Goal: Task Accomplishment & Management: Use online tool/utility

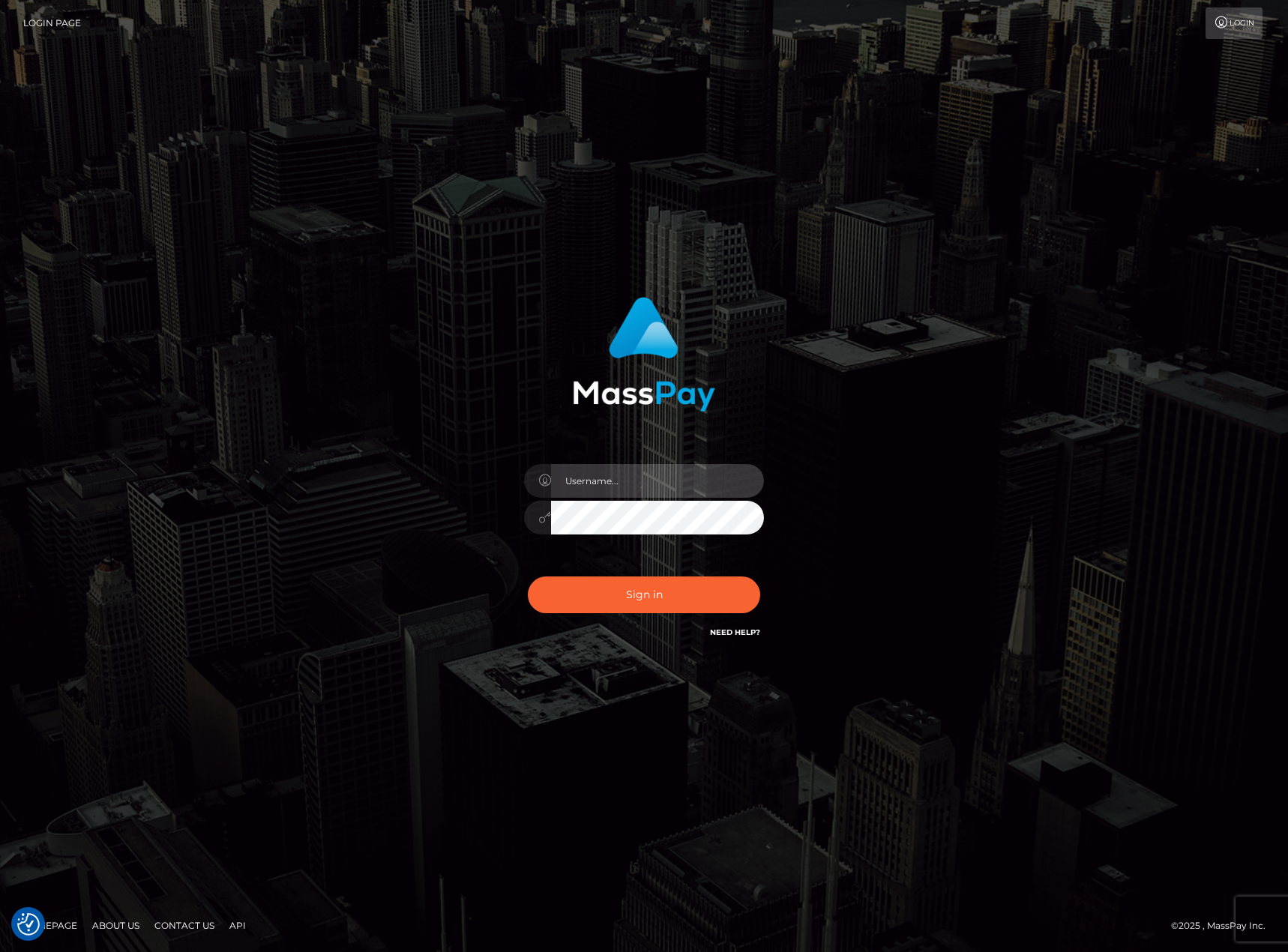
type input "[PERSON_NAME].[PERSON_NAME]"
click at [651, 579] on button "Sign in" at bounding box center [644, 594] width 233 height 37
type input "karl.cope"
click at [619, 593] on button "Sign in" at bounding box center [644, 594] width 233 height 37
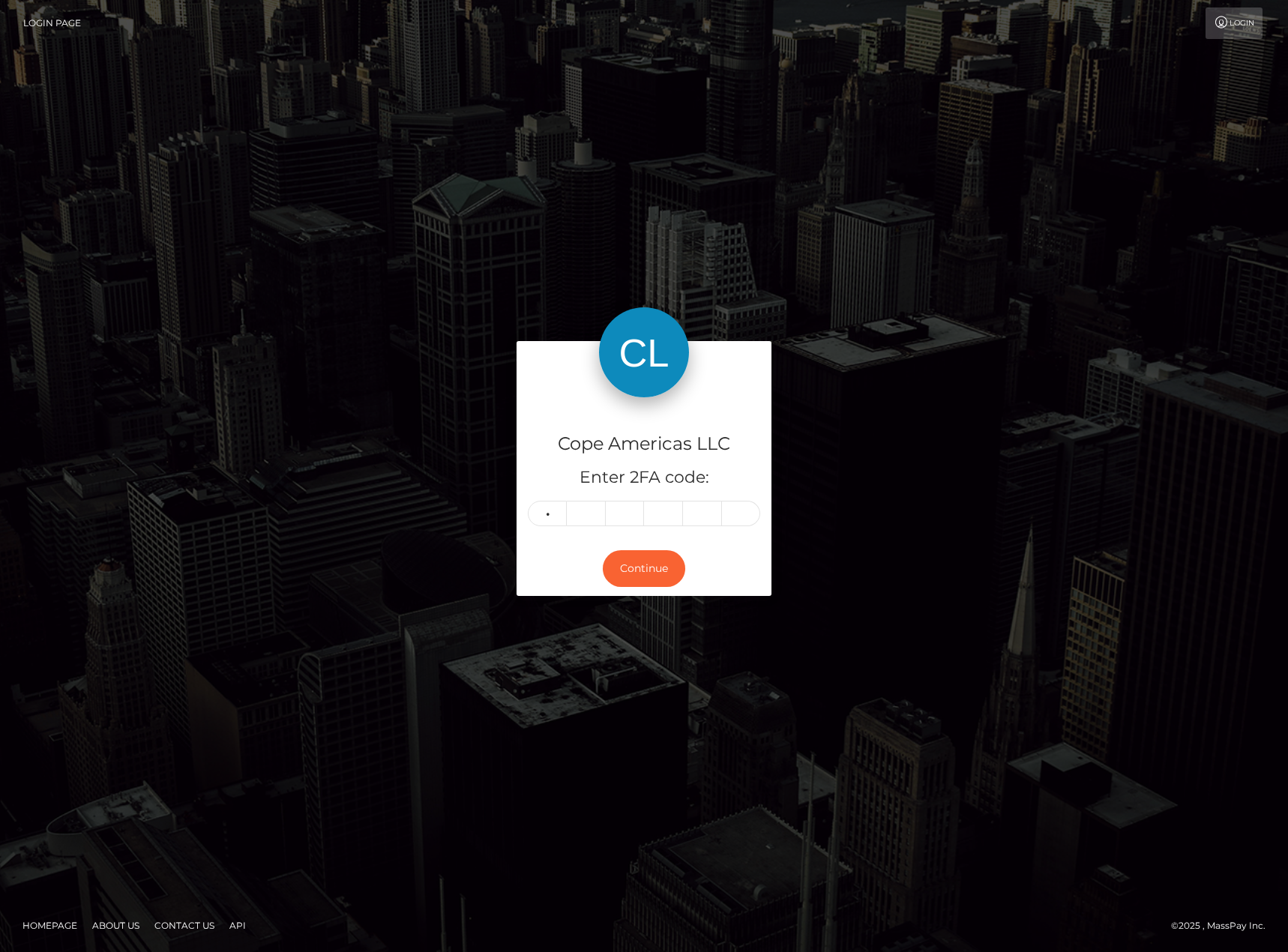
type input "9"
type input "4"
type input "6"
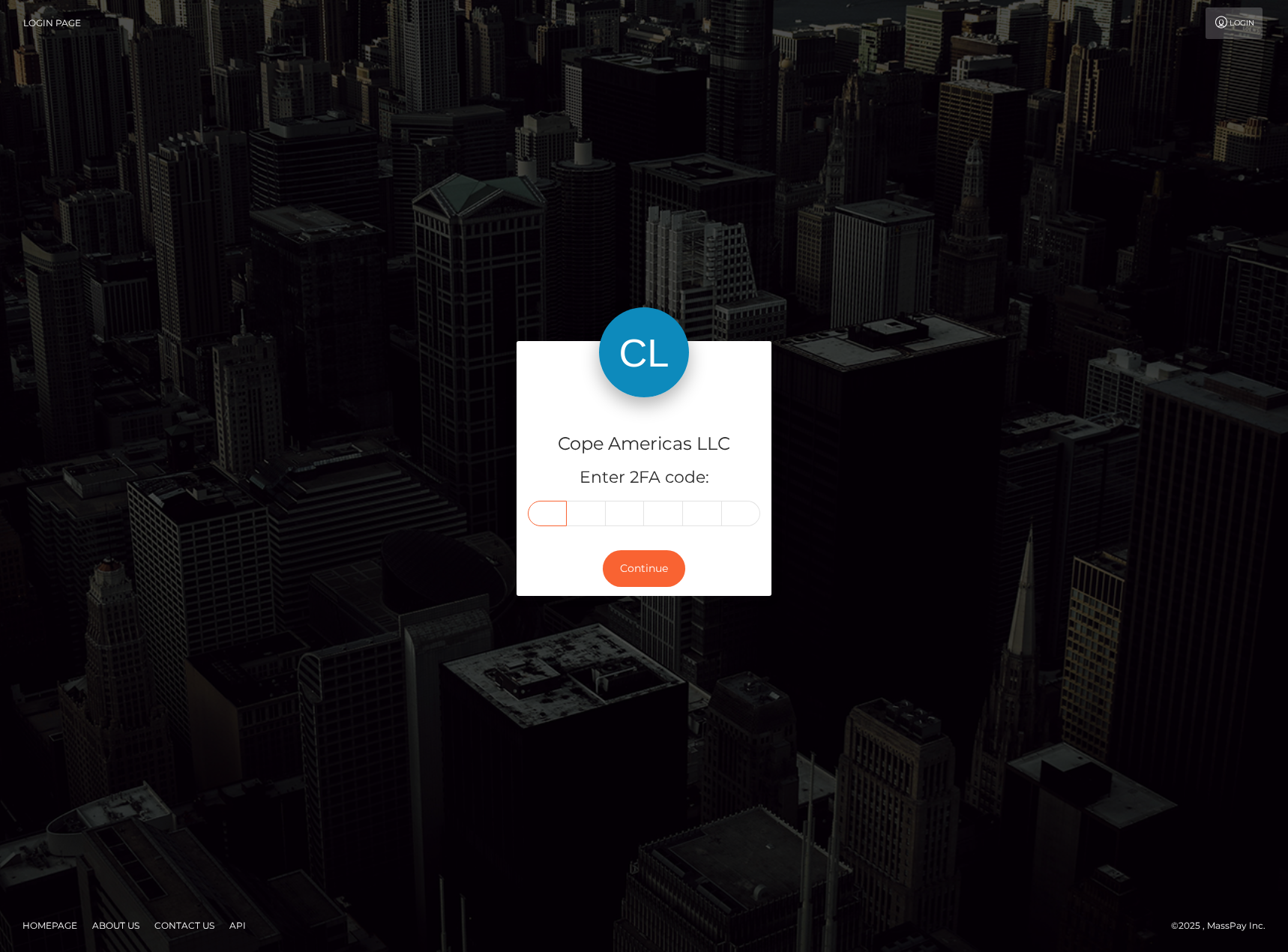
type input "9"
type input "4"
type input "9"
type input "4"
type input "9"
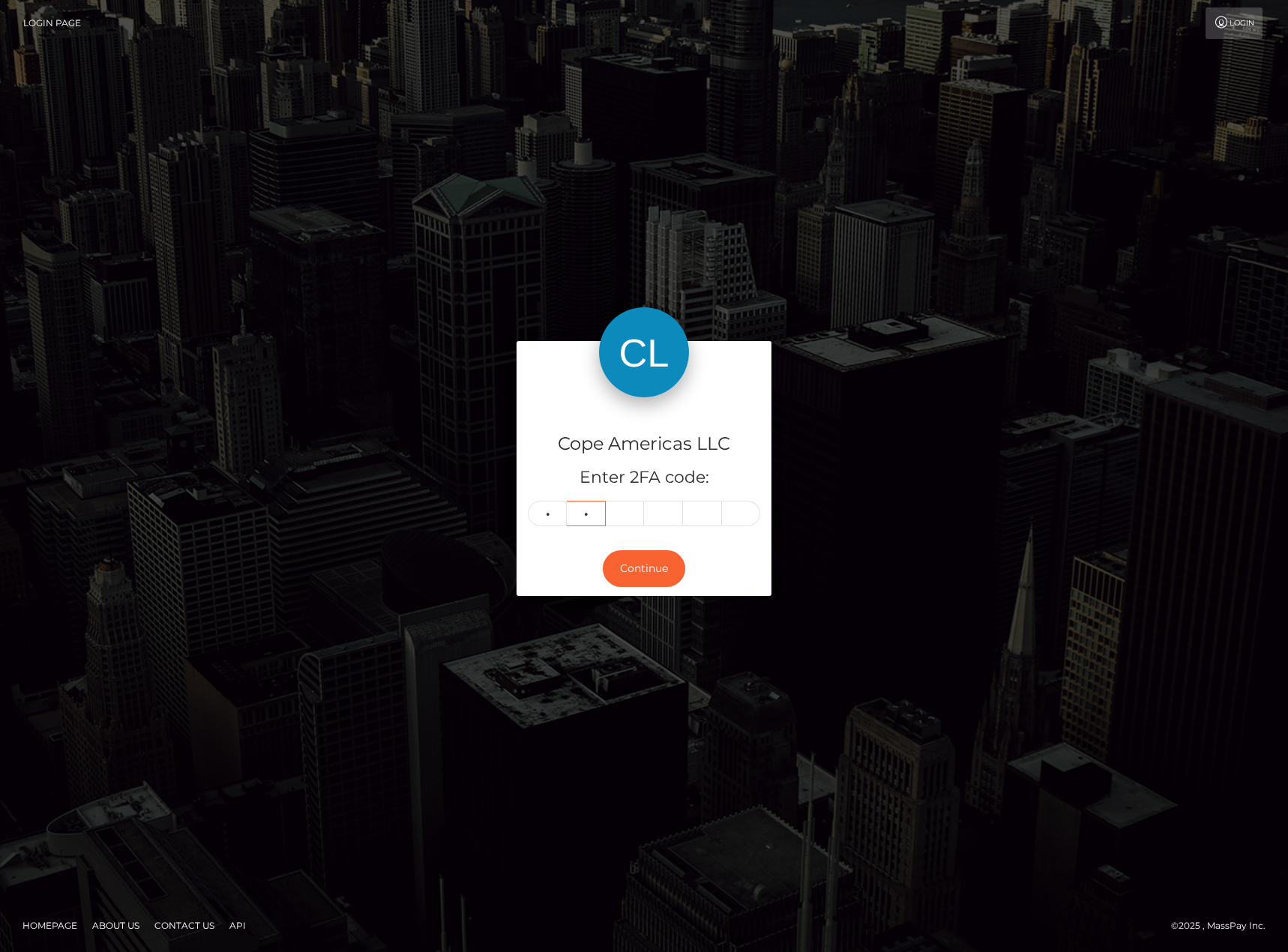
type input "4"
type input "8"
type input "6"
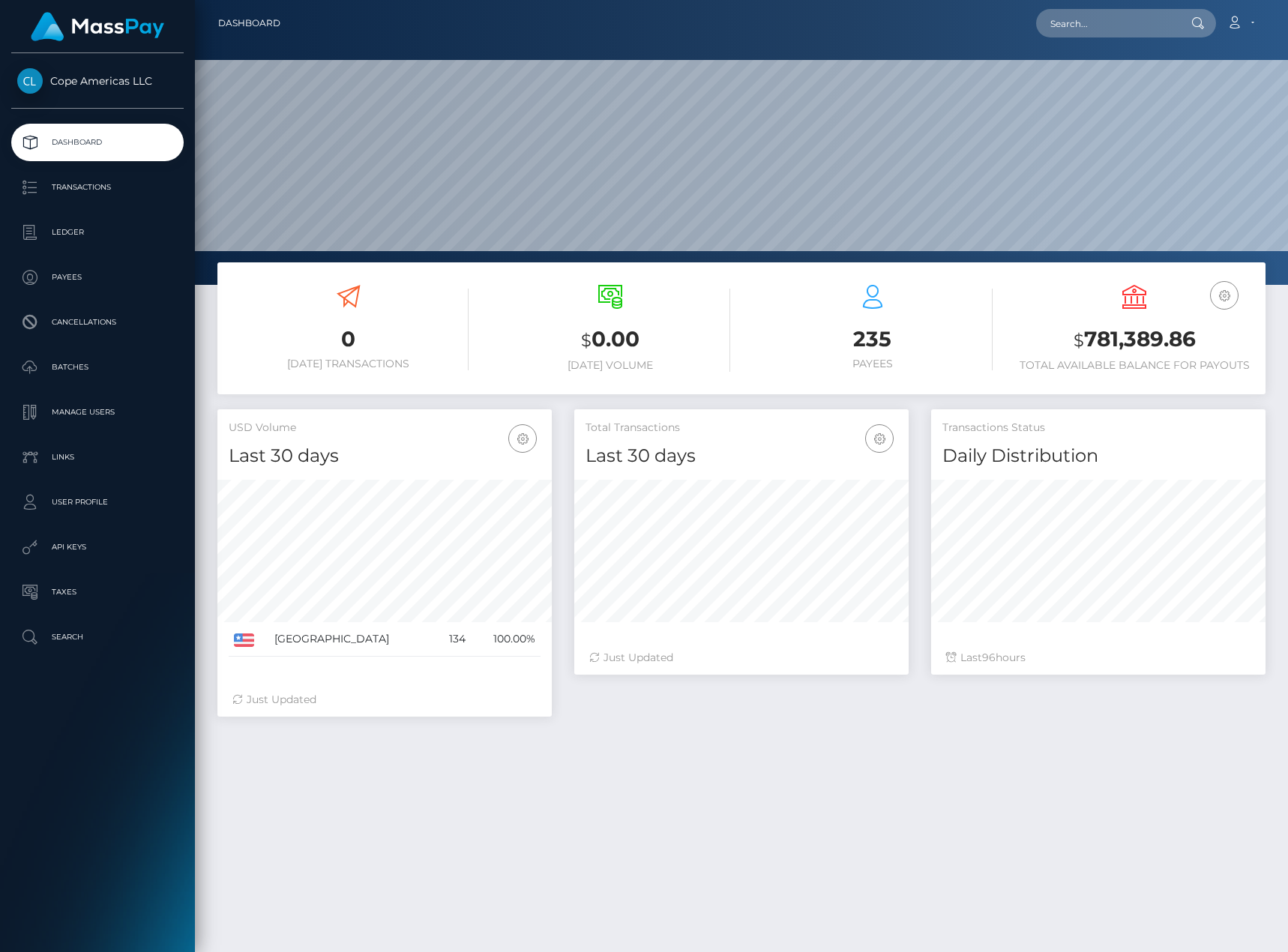
scroll to position [266, 334]
click at [94, 360] on p "Batches" at bounding box center [97, 367] width 160 height 22
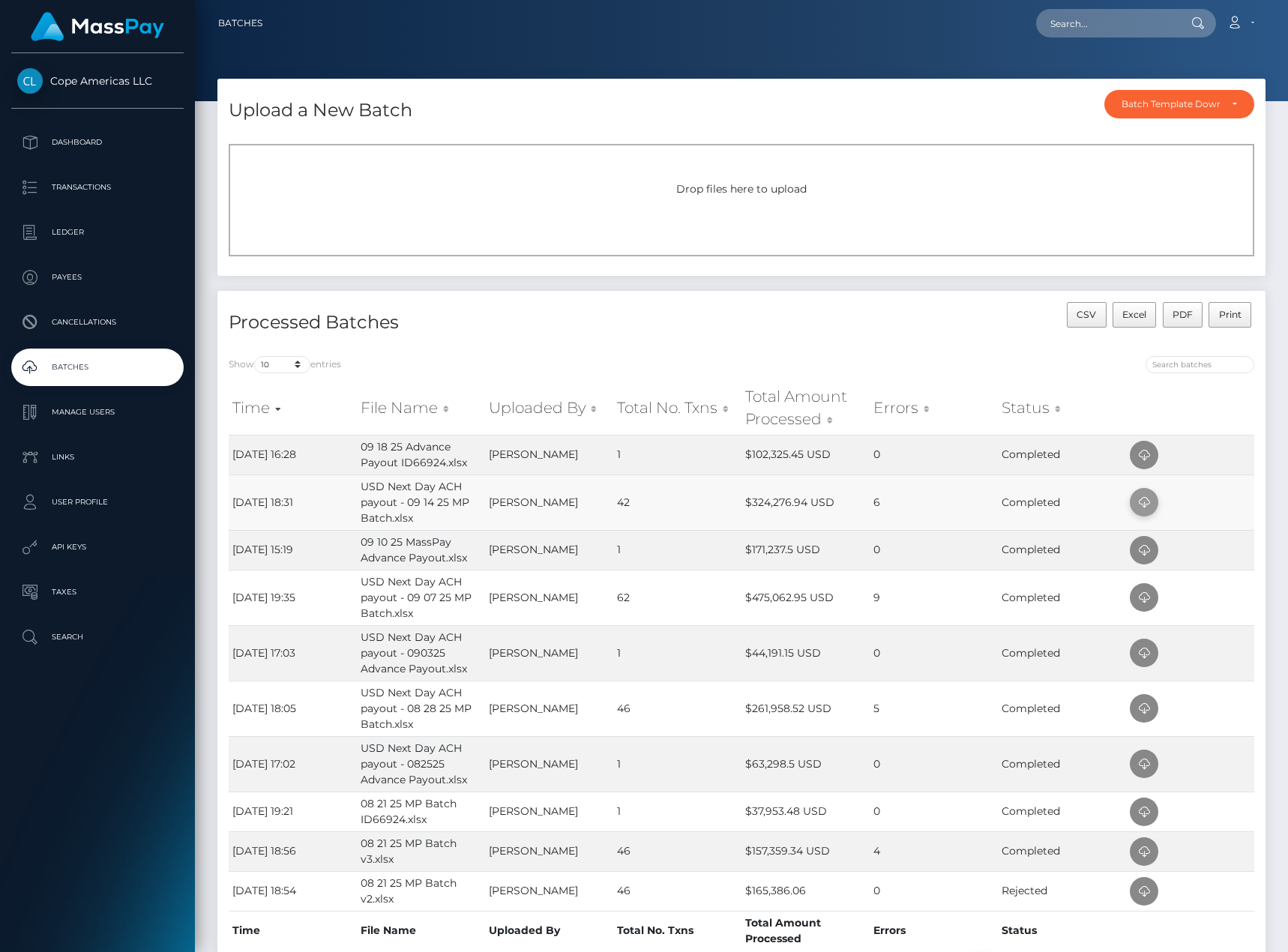
click at [1150, 502] on icon at bounding box center [1144, 503] width 18 height 19
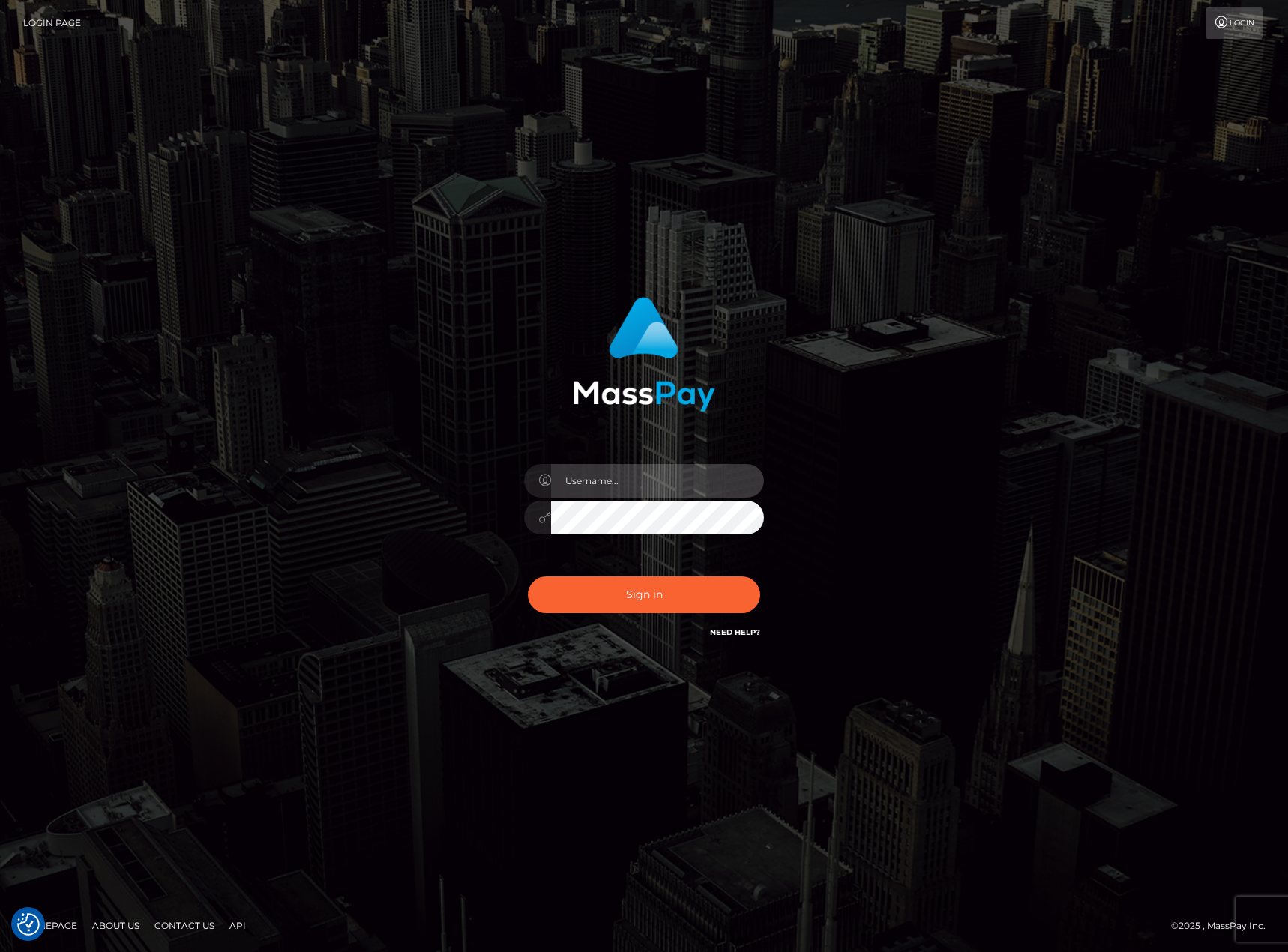
type input "[PERSON_NAME].[PERSON_NAME]"
click at [157, 401] on div "[PERSON_NAME].[PERSON_NAME]" at bounding box center [644, 476] width 1288 height 607
click at [717, 608] on button "Sign in" at bounding box center [644, 594] width 233 height 37
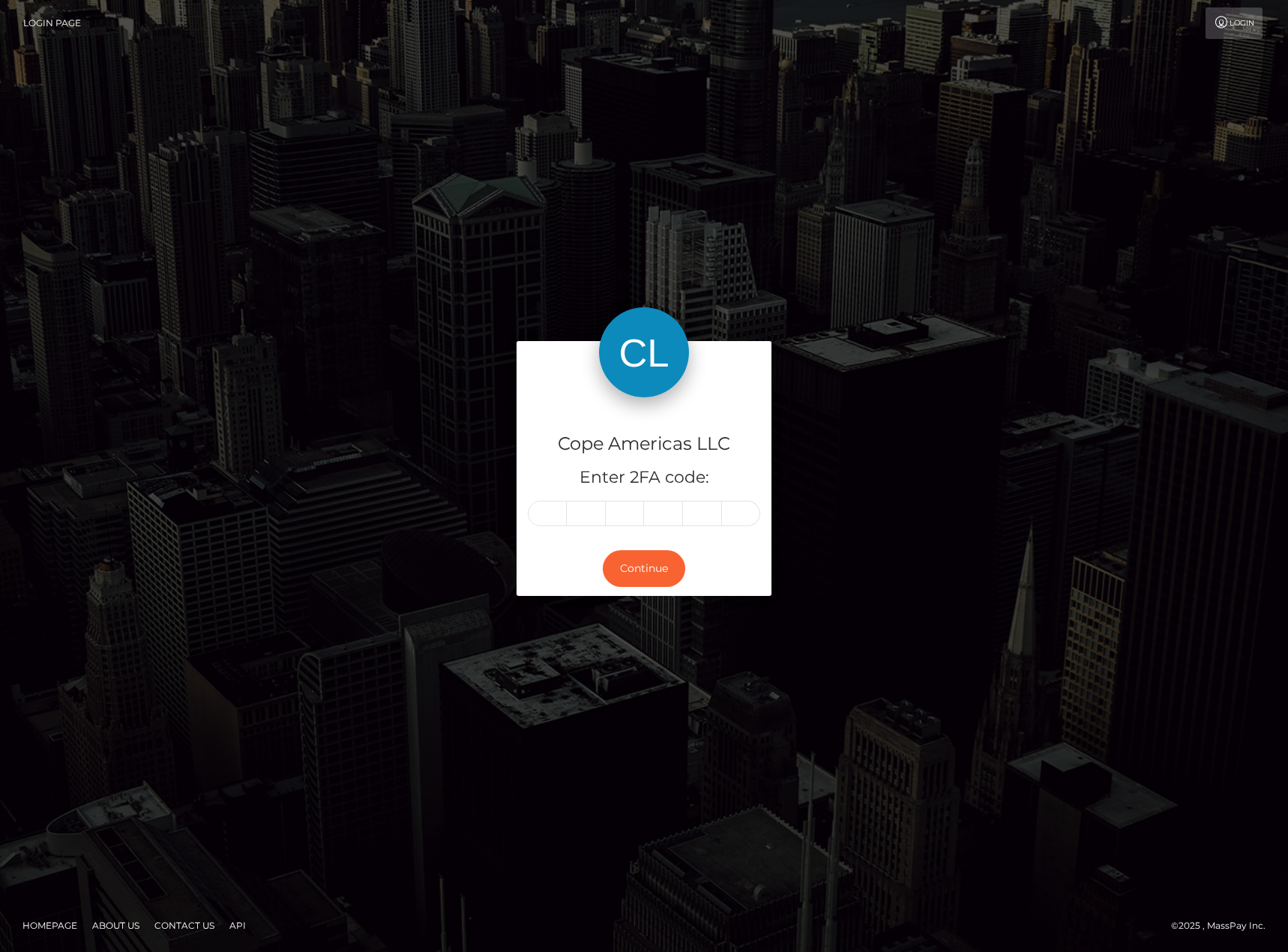
click at [523, 615] on div "Cope Americas LLC Enter 2FA code: Continue" at bounding box center [644, 476] width 1288 height 494
click at [550, 512] on input "text" at bounding box center [546, 513] width 39 height 25
type input "2"
type input "7"
type input "8"
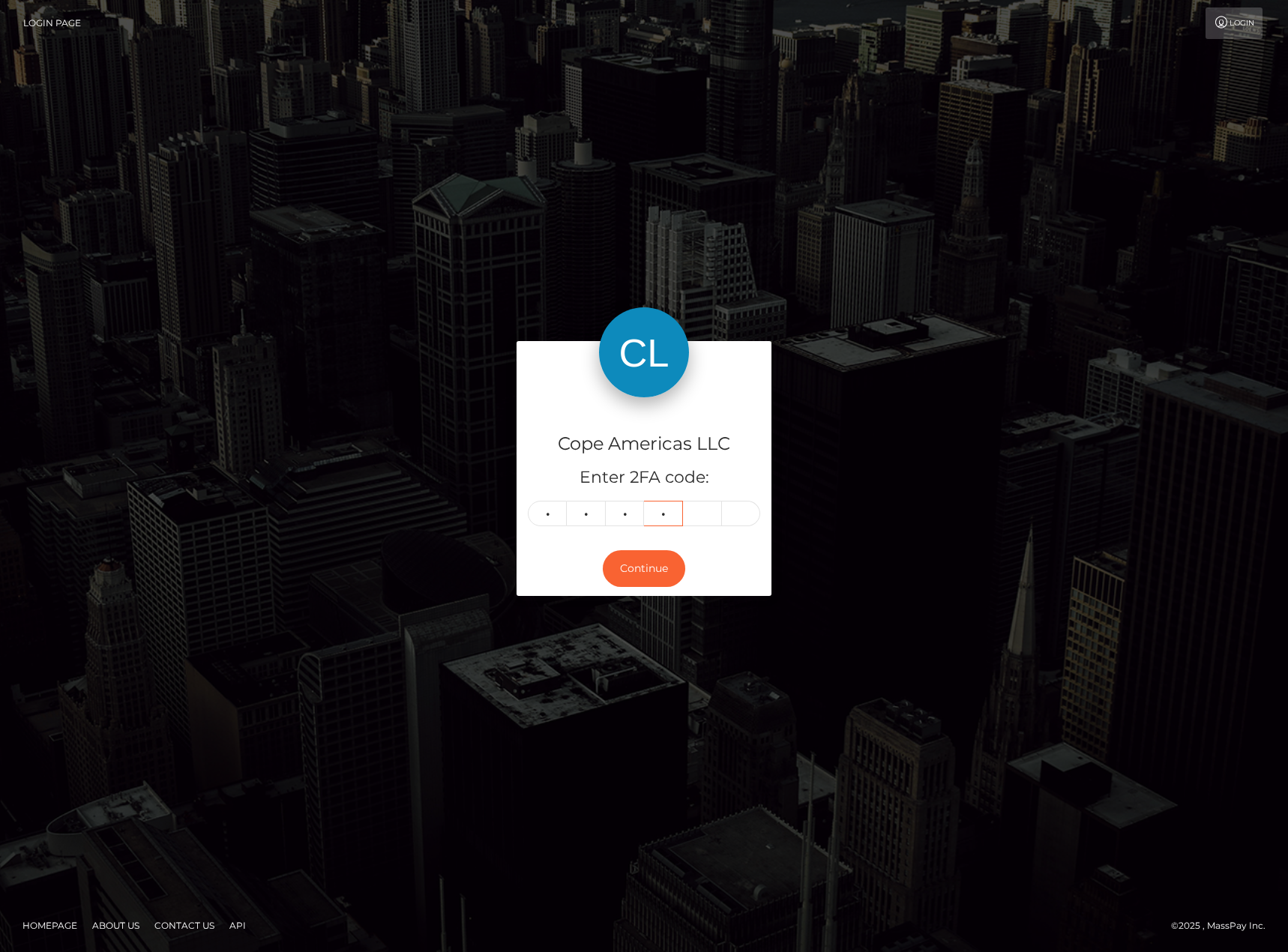
type input "9"
type input "8"
type input "2"
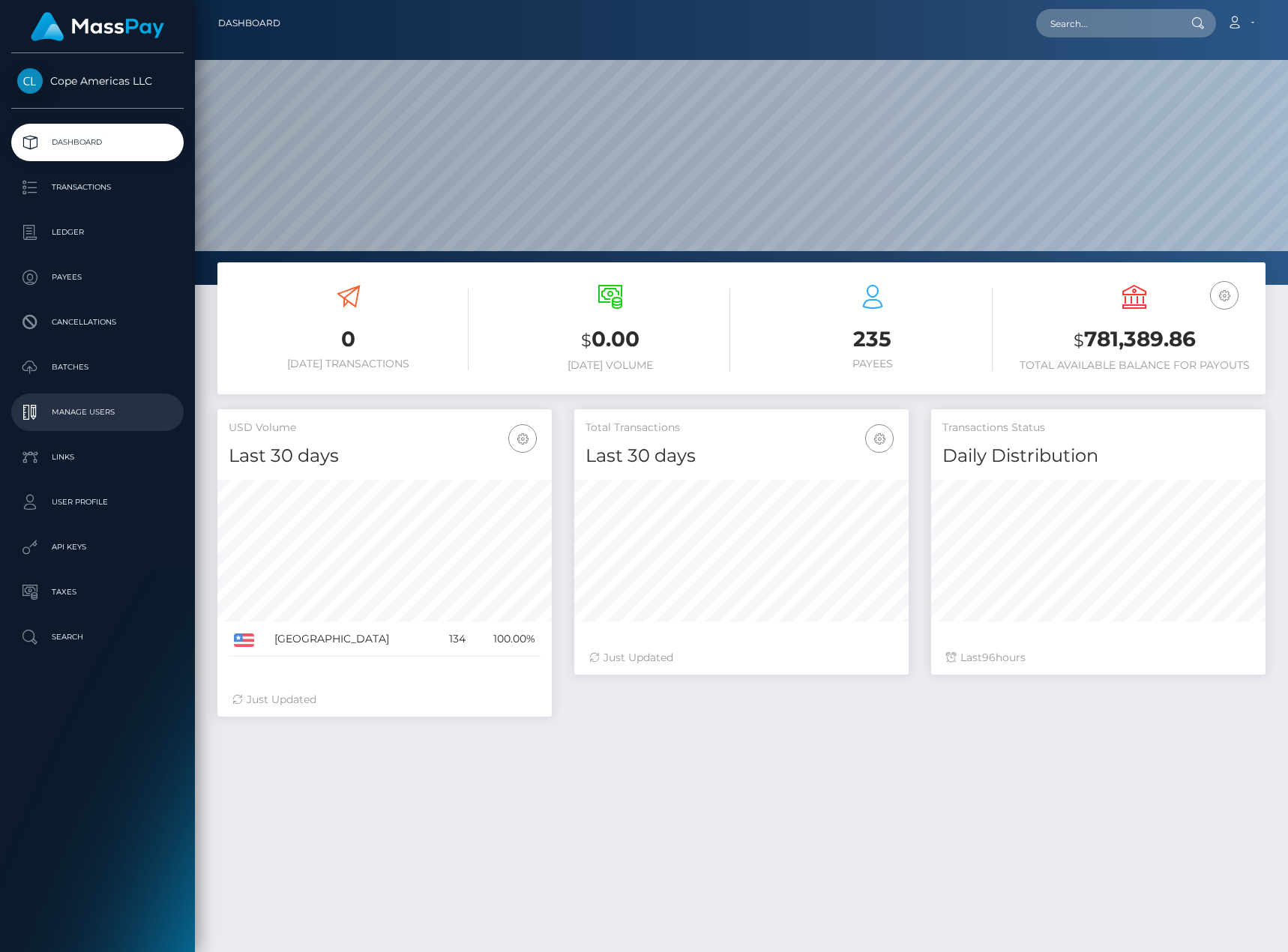
scroll to position [266, 334]
click at [138, 293] on link "Payees" at bounding box center [98, 278] width 173 height 38
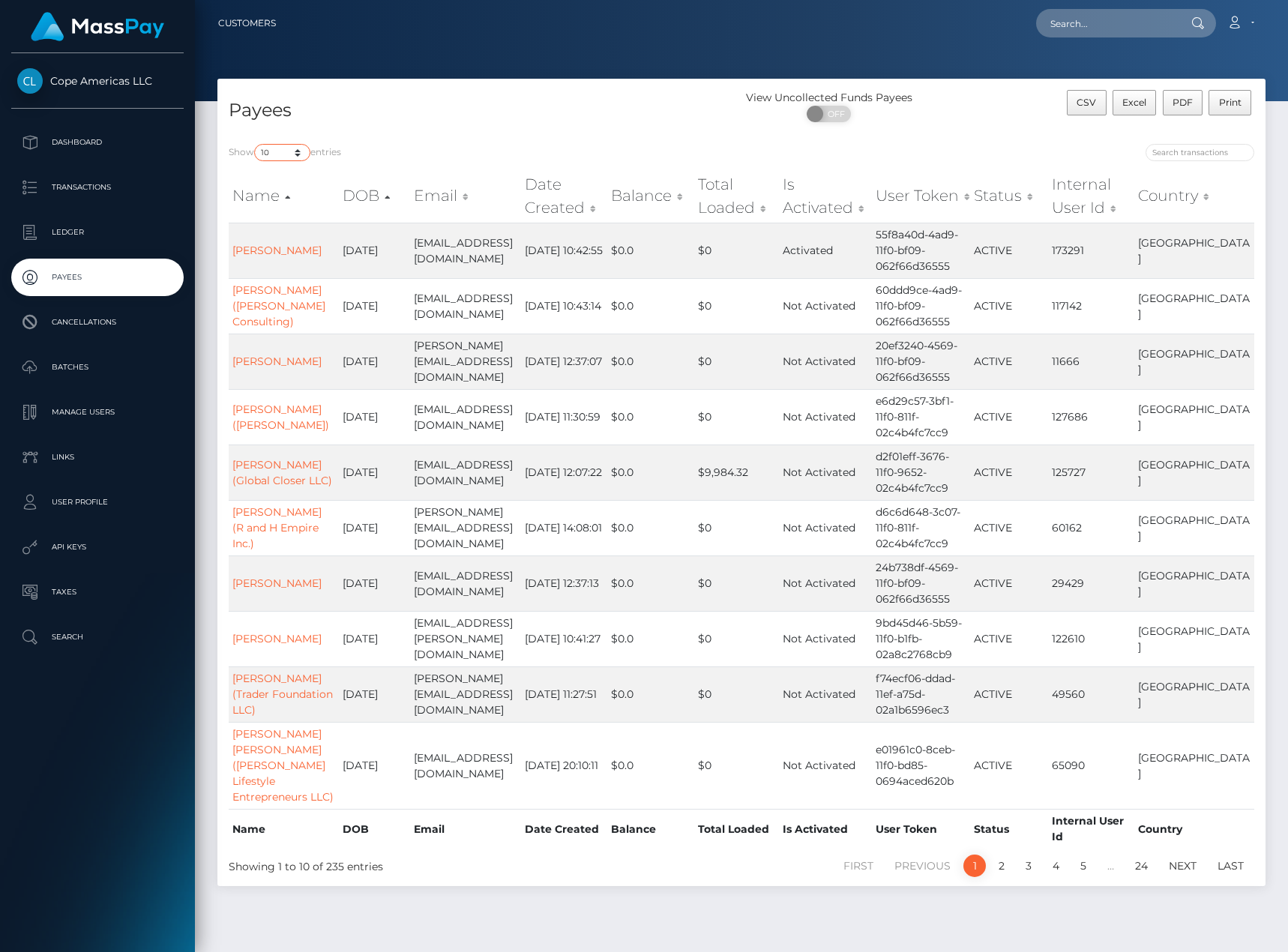
drag, startPoint x: 294, startPoint y: 148, endPoint x: 294, endPoint y: 160, distance: 12.0
click at [294, 148] on select "10 25 50 100 250" at bounding box center [282, 152] width 57 height 17
select select "250"
click at [255, 144] on select "10 25 50 100 250" at bounding box center [282, 152] width 57 height 17
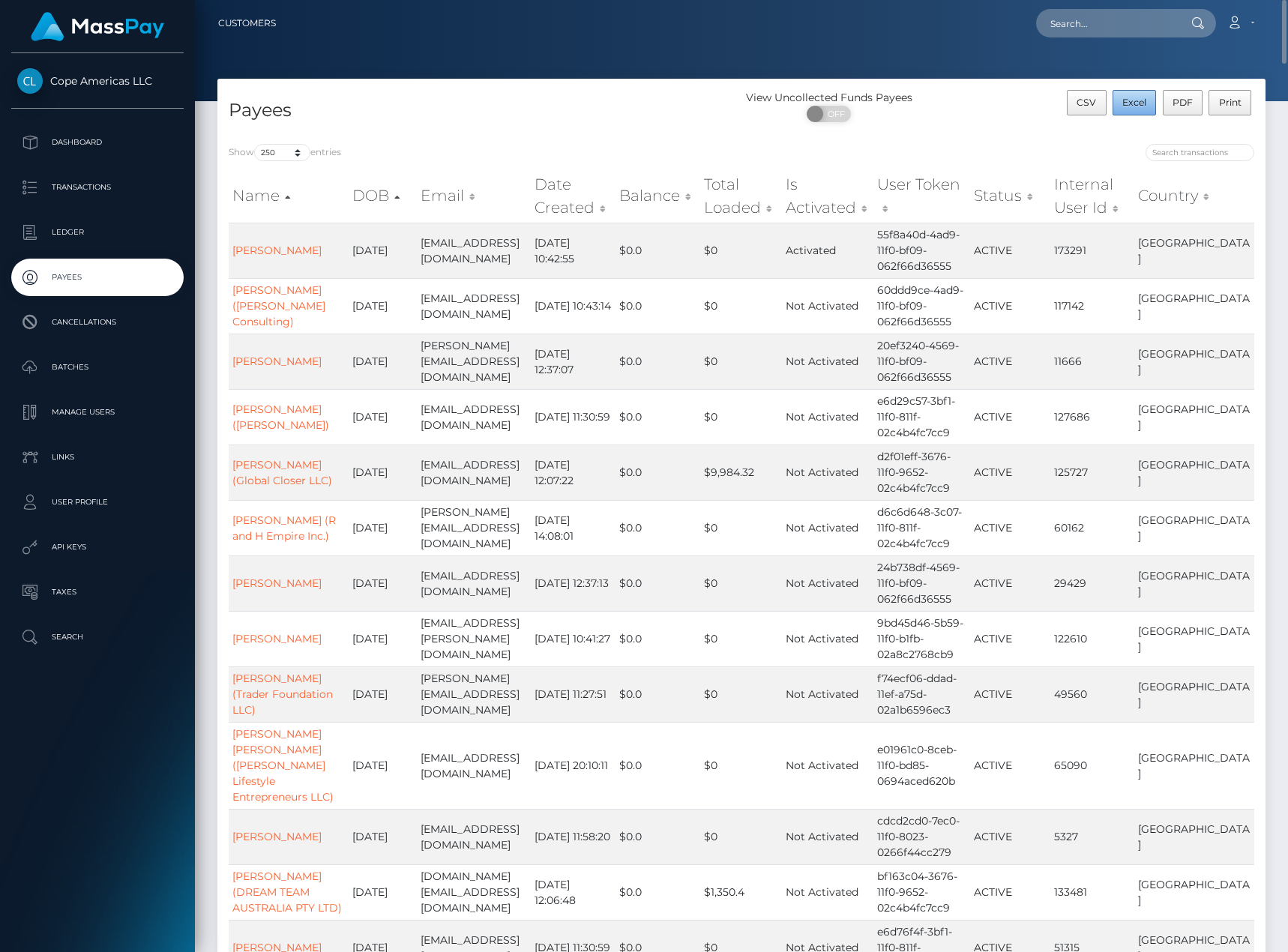
click at [1131, 102] on span "Excel" at bounding box center [1133, 102] width 24 height 12
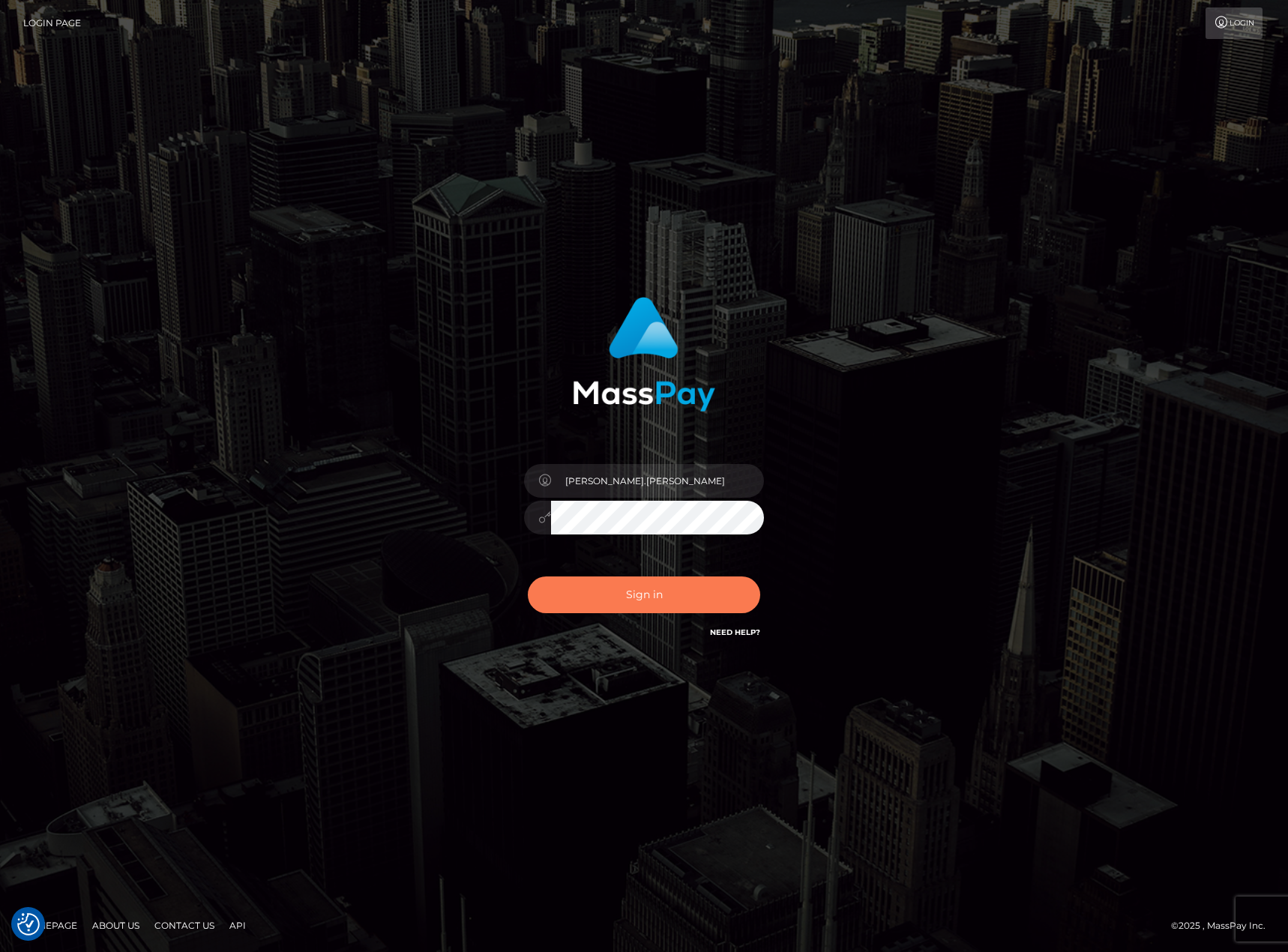
click at [688, 586] on button "Sign in" at bounding box center [644, 594] width 233 height 37
type input "[PERSON_NAME].[PERSON_NAME]"
click at [668, 594] on button "Sign in" at bounding box center [644, 594] width 233 height 37
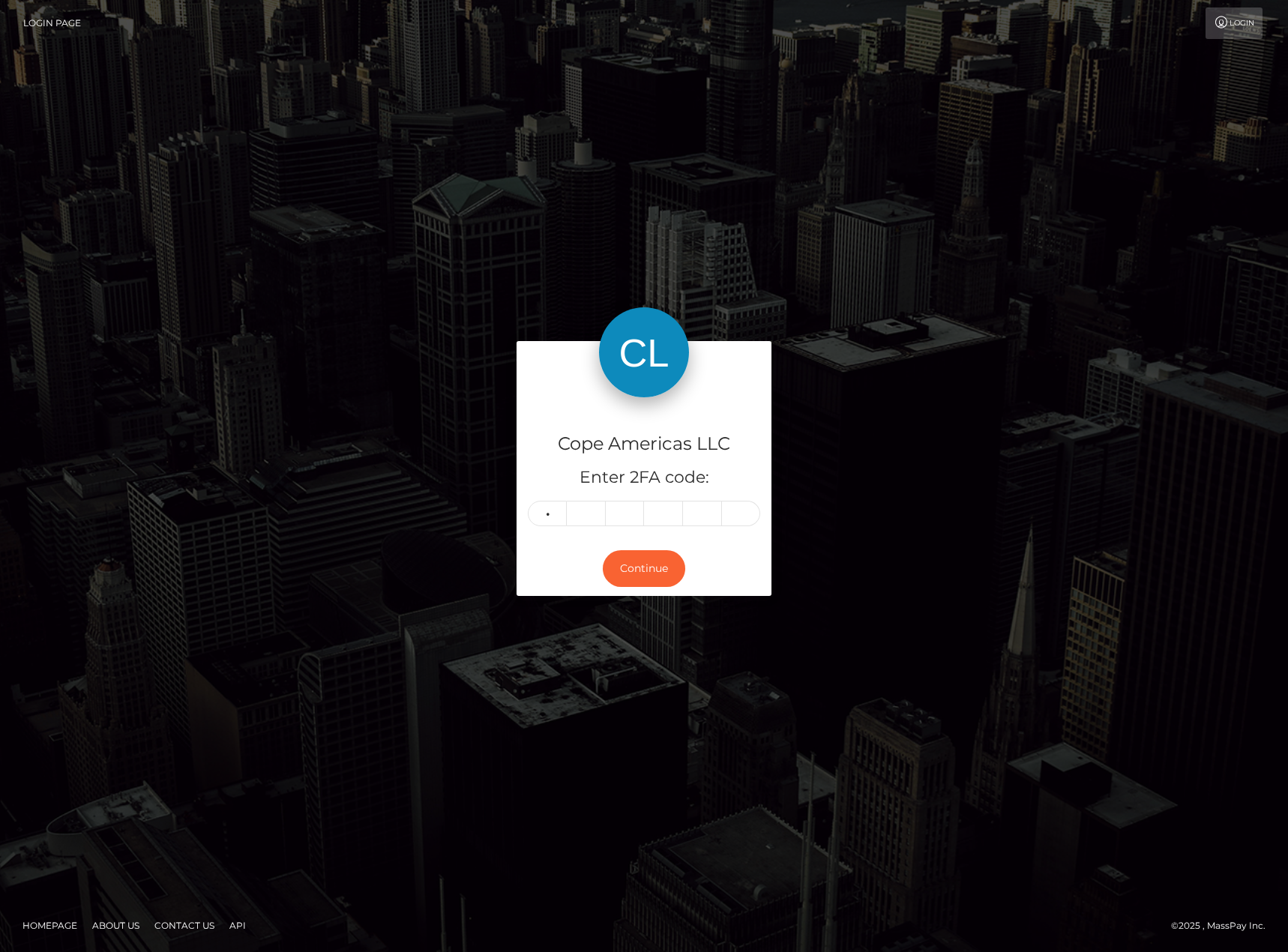
type input "6"
type input "1"
type input "3"
type input "0"
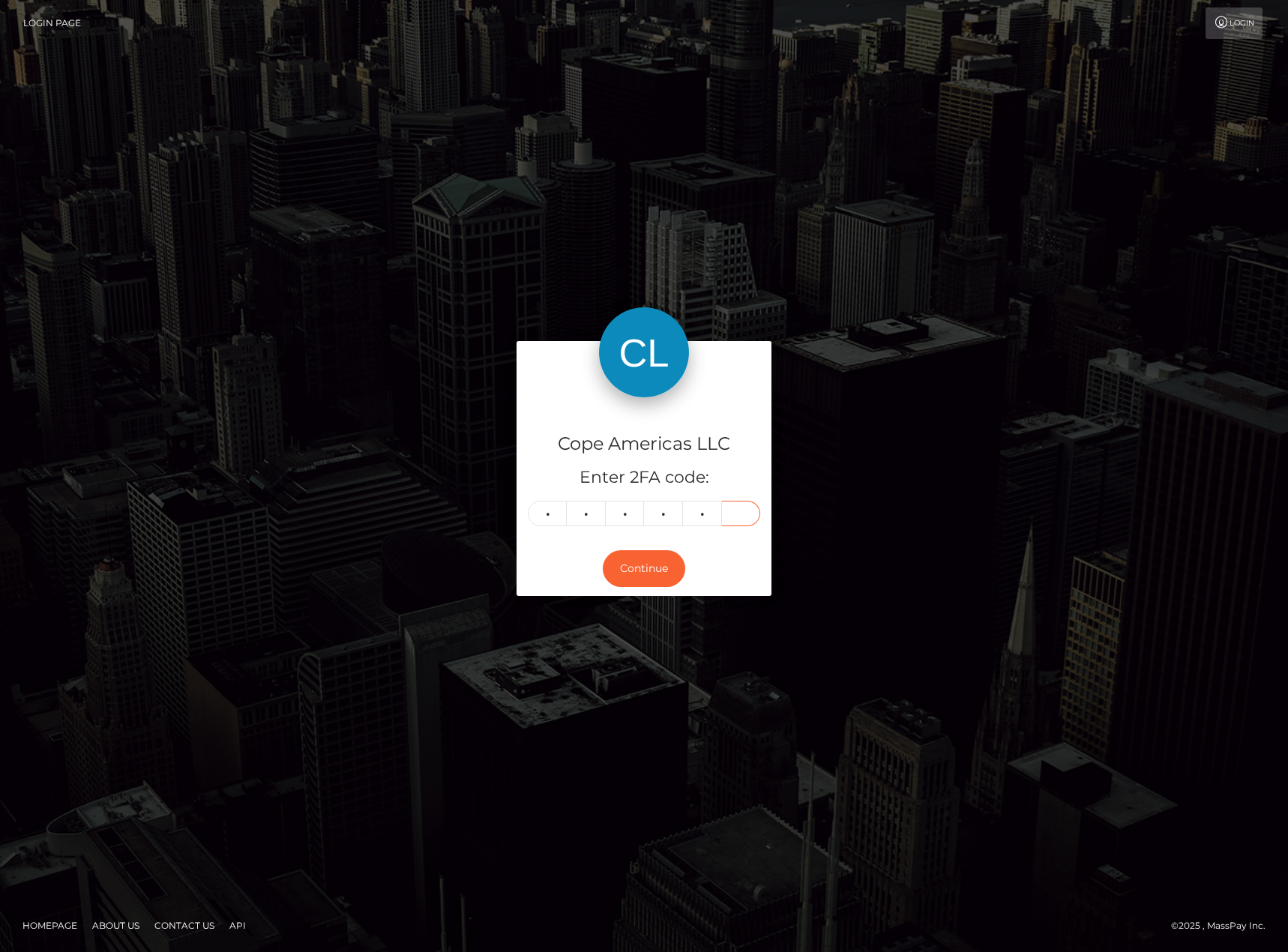
type input "6"
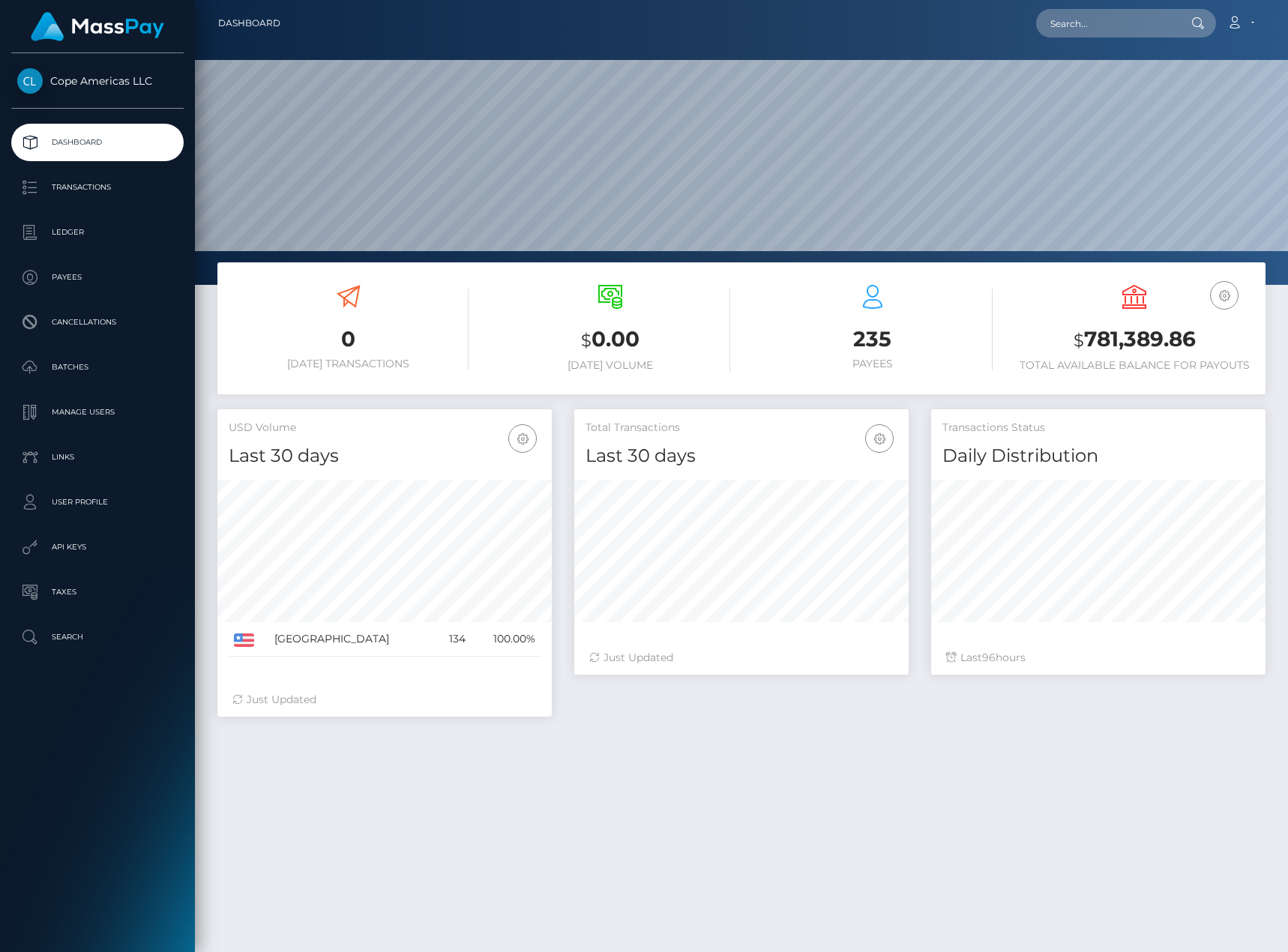
scroll to position [266, 334]
click at [159, 374] on p "Batches" at bounding box center [97, 367] width 160 height 22
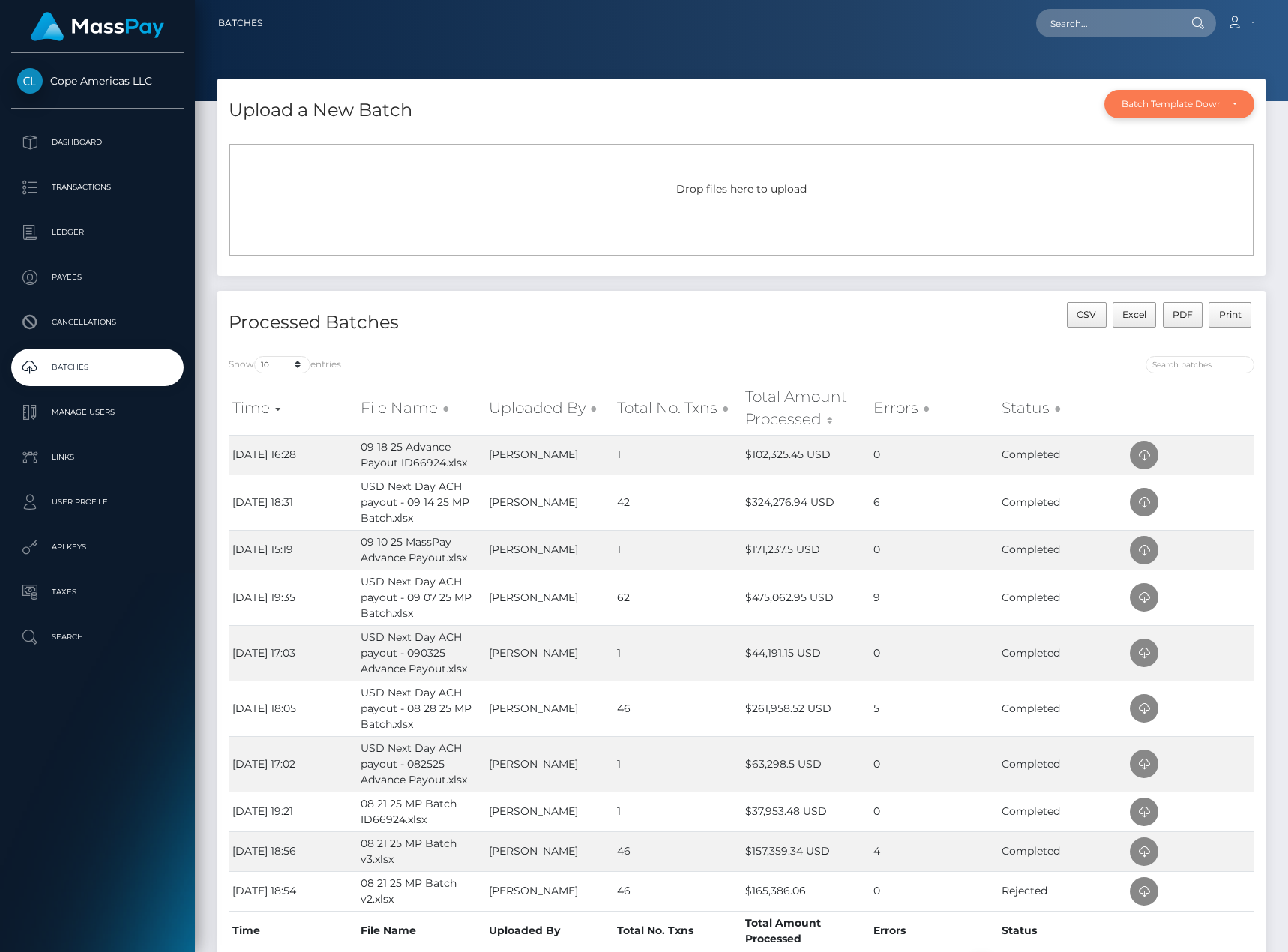
click at [1172, 118] on div "Batch Template Download" at bounding box center [1178, 104] width 150 height 29
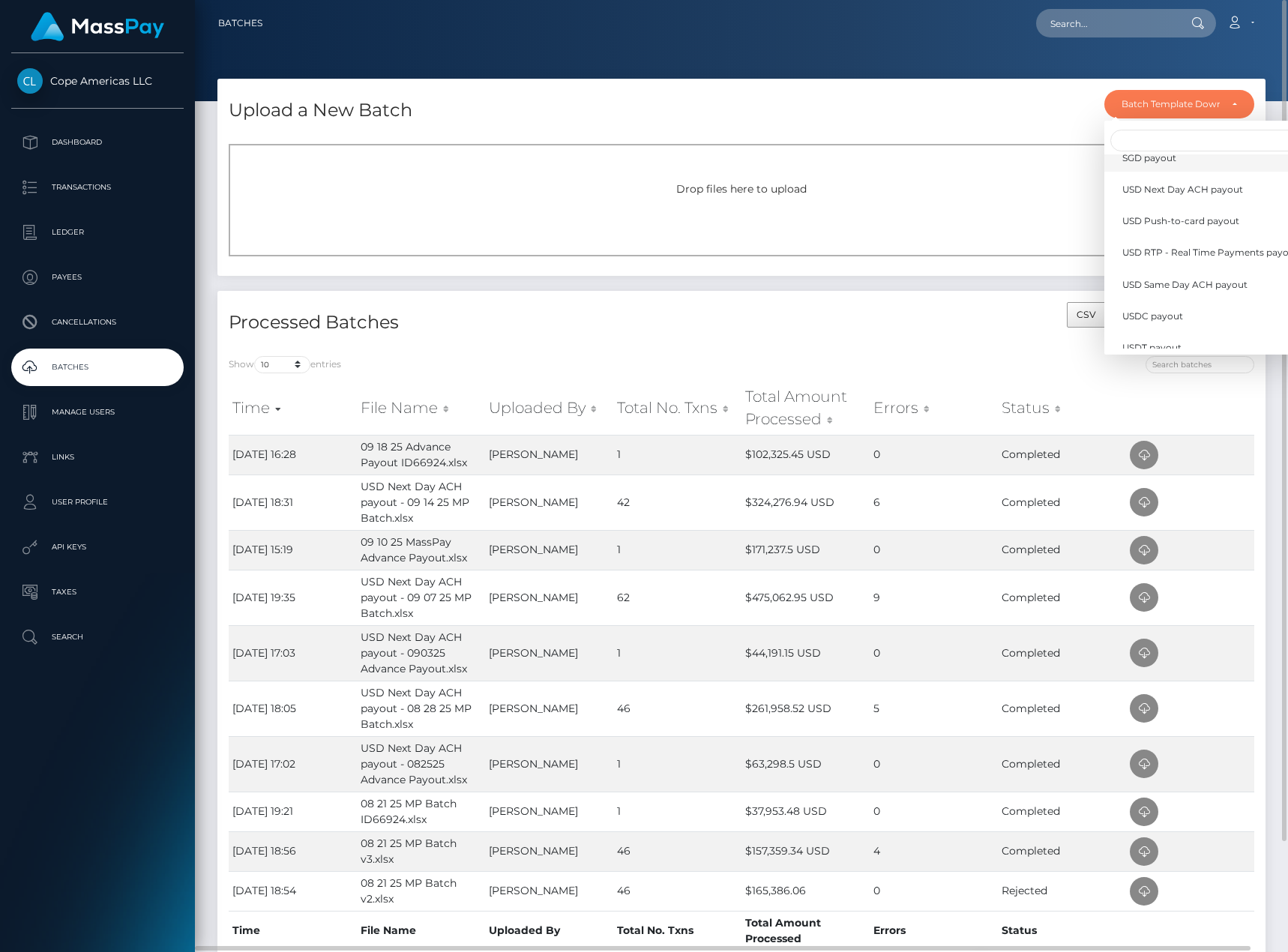
scroll to position [314, 0]
click at [1211, 268] on span "USD Next Day ACH payout" at bounding box center [1182, 270] width 120 height 13
select select "/batch_templates/USD Next Day ACH payout.xlsx"
select select
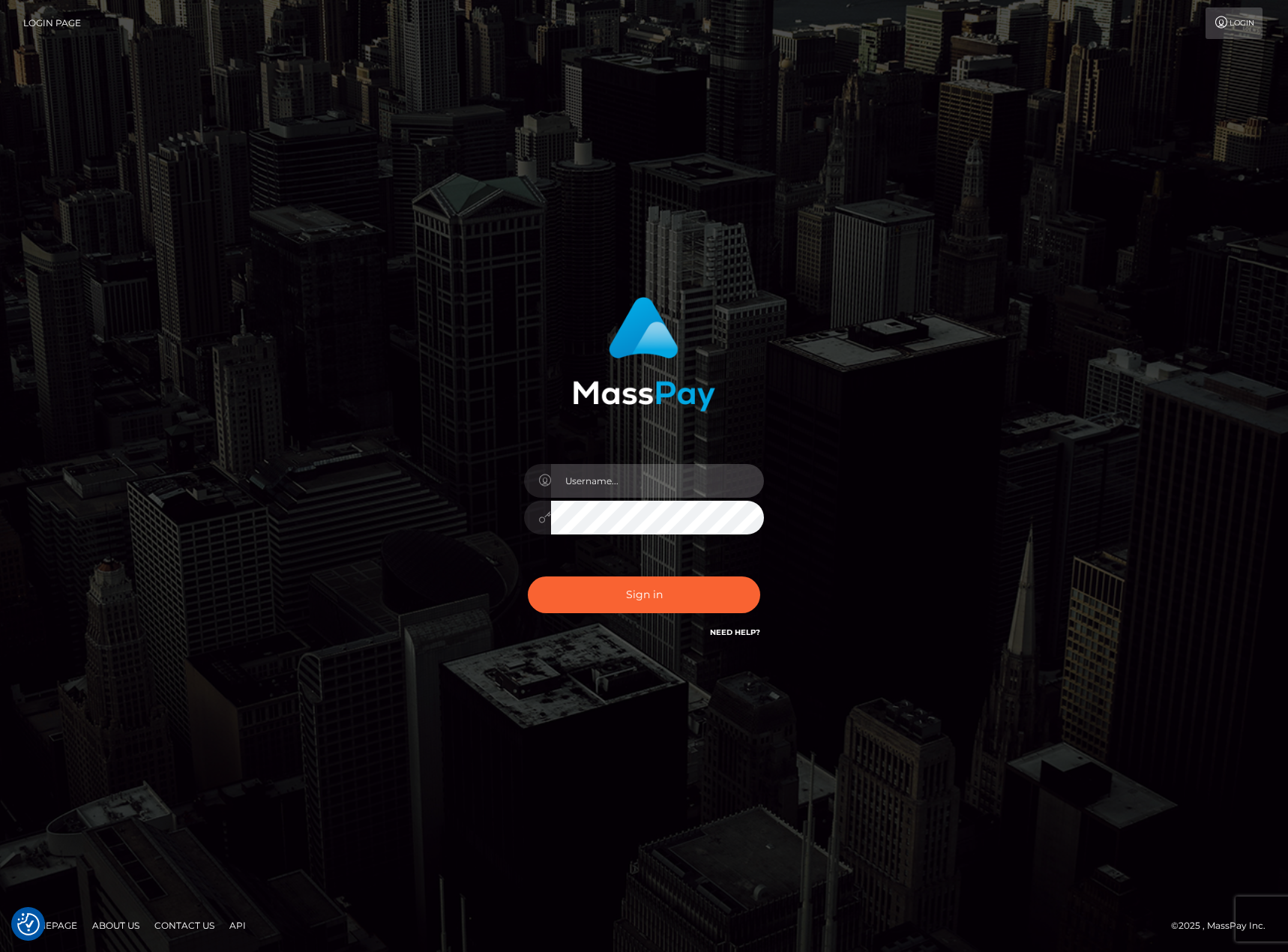
type input "karl.cope"
click at [631, 599] on button "Sign in" at bounding box center [644, 594] width 233 height 37
type input "karl.cope"
click at [662, 602] on button "Sign in" at bounding box center [644, 594] width 233 height 37
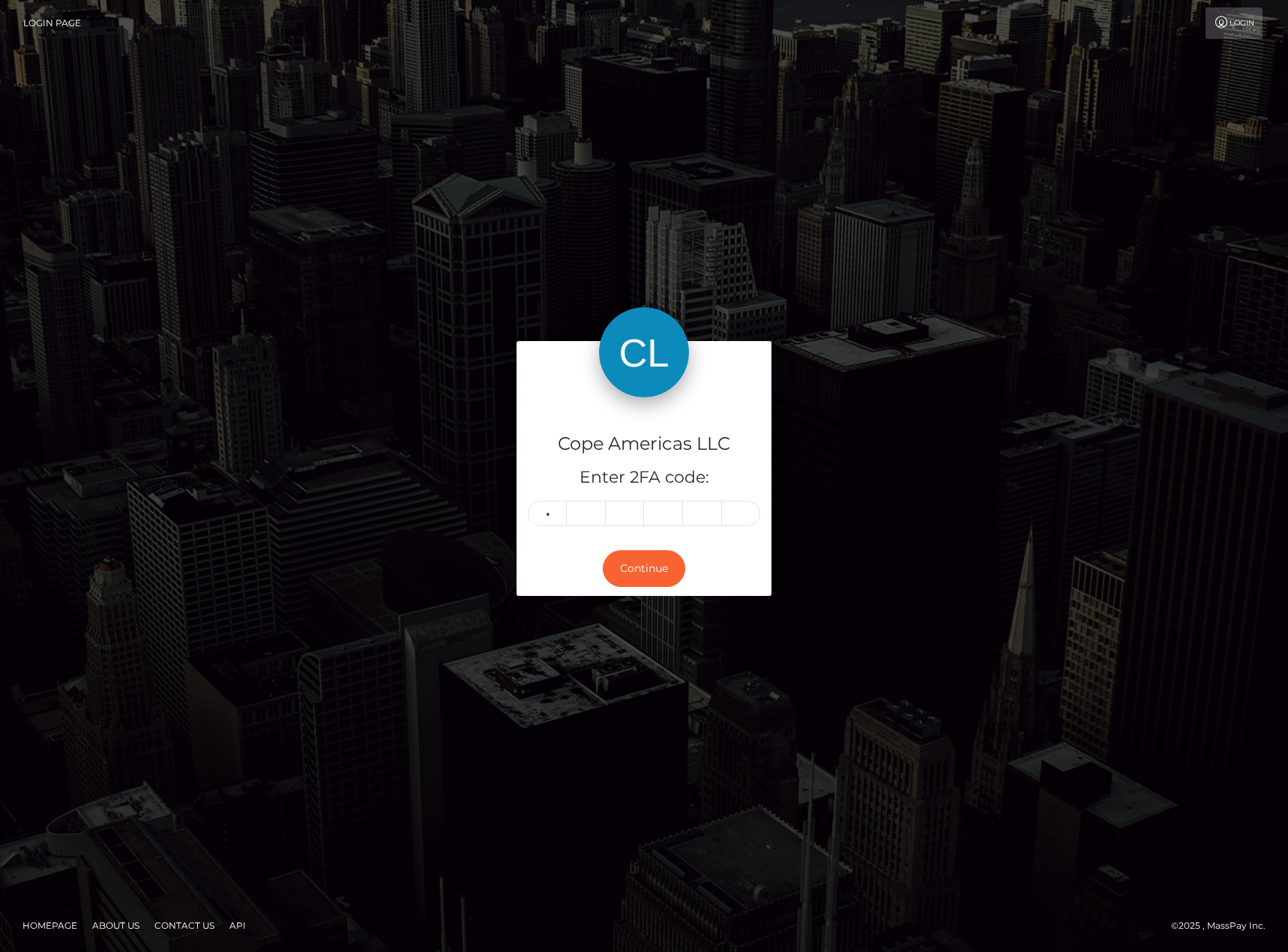
type input "2"
type input "3"
type input "2"
type input "7"
type input "2"
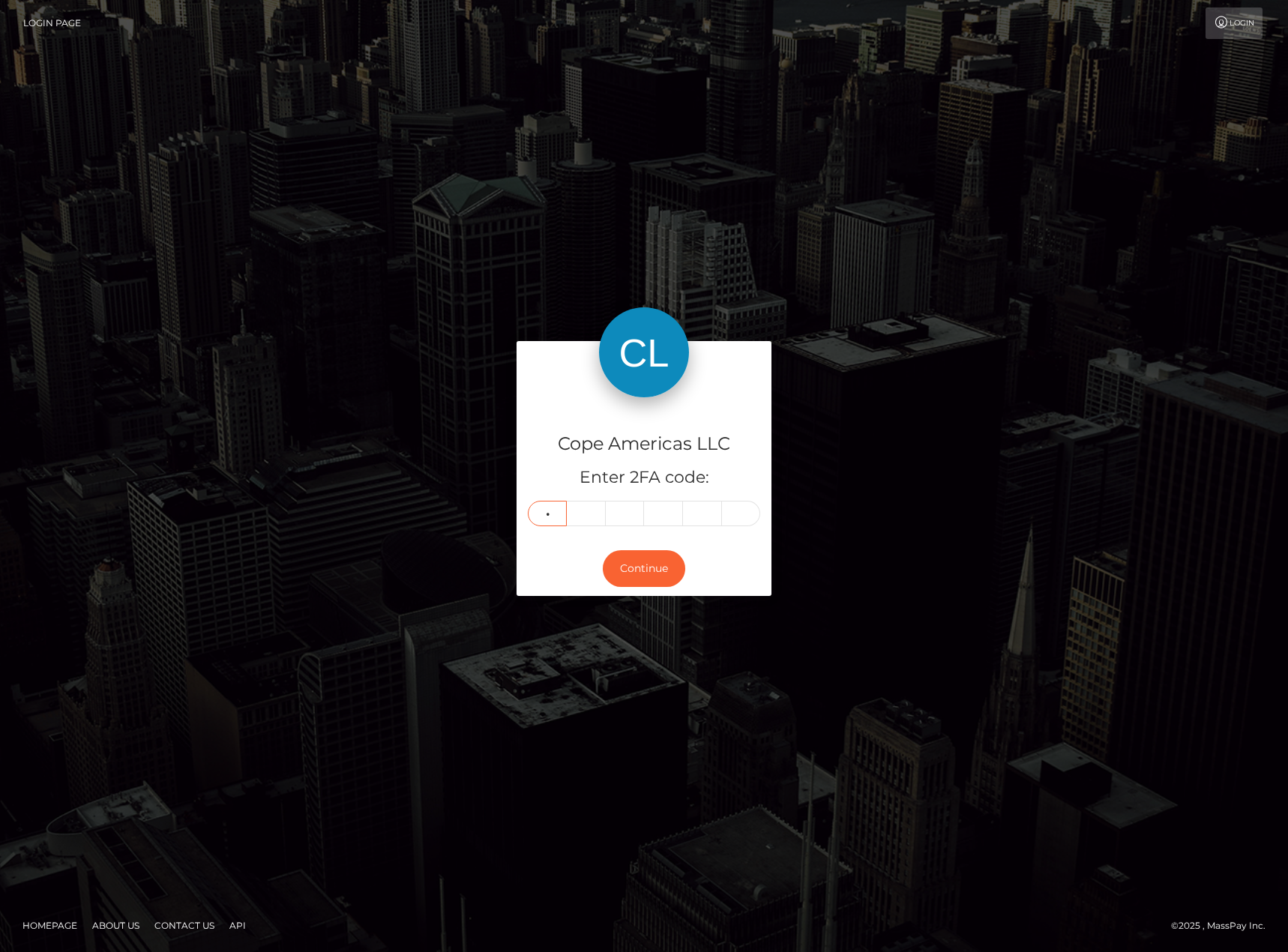
type input "8"
type input "3"
type input "7"
type input "5"
type input "7"
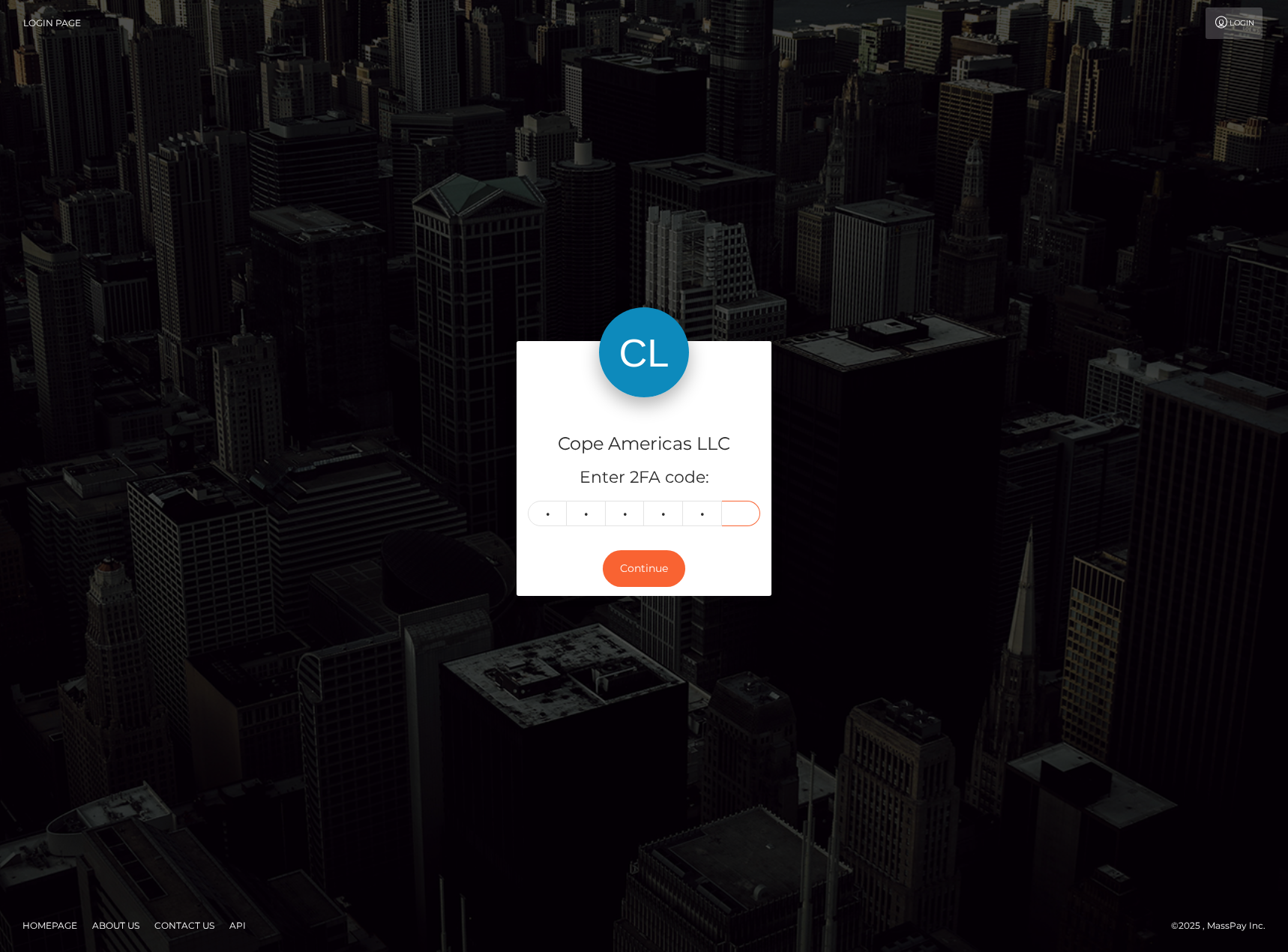
type input "2"
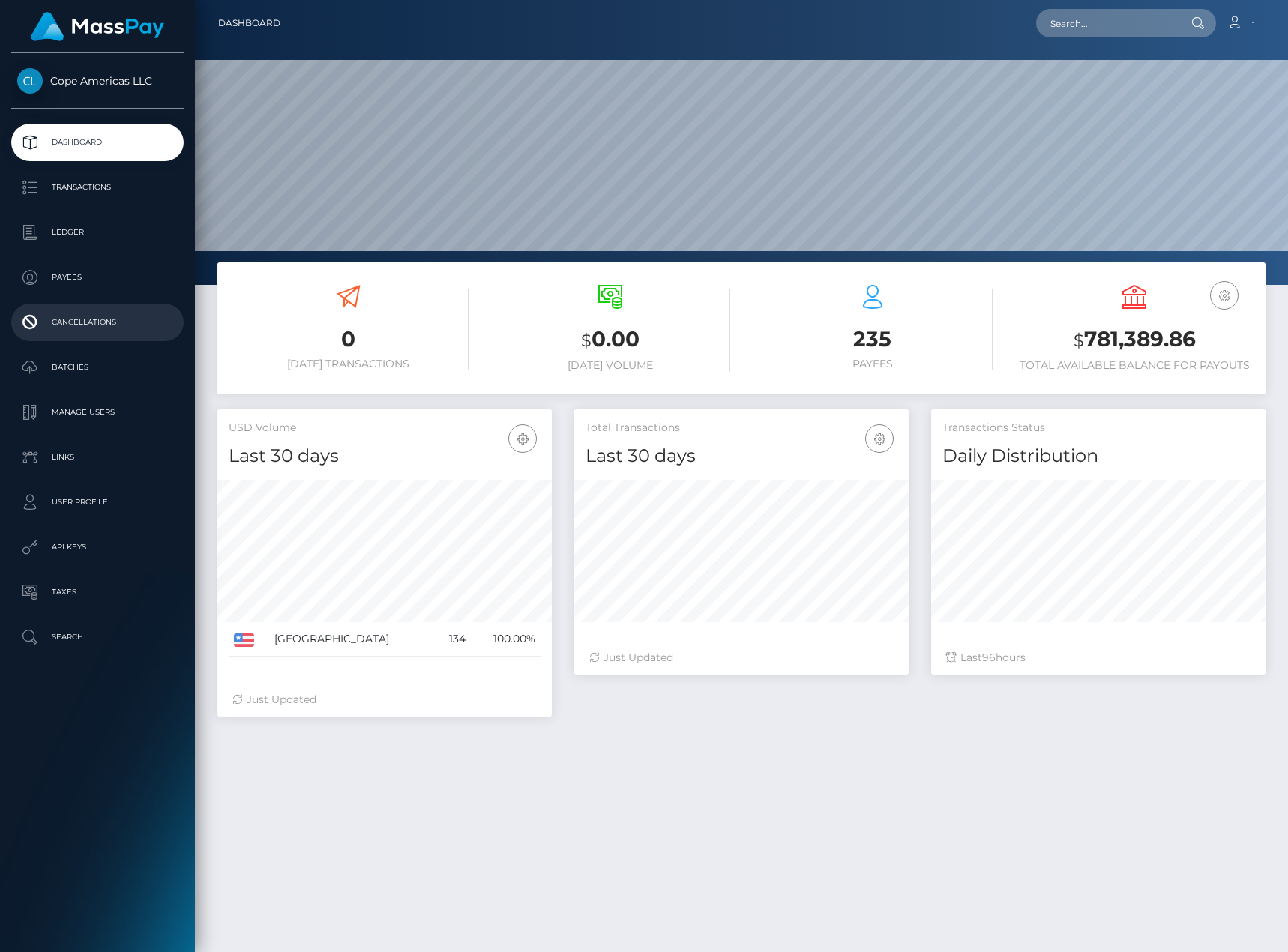
scroll to position [266, 334]
click at [90, 378] on p "Batches" at bounding box center [97, 367] width 160 height 22
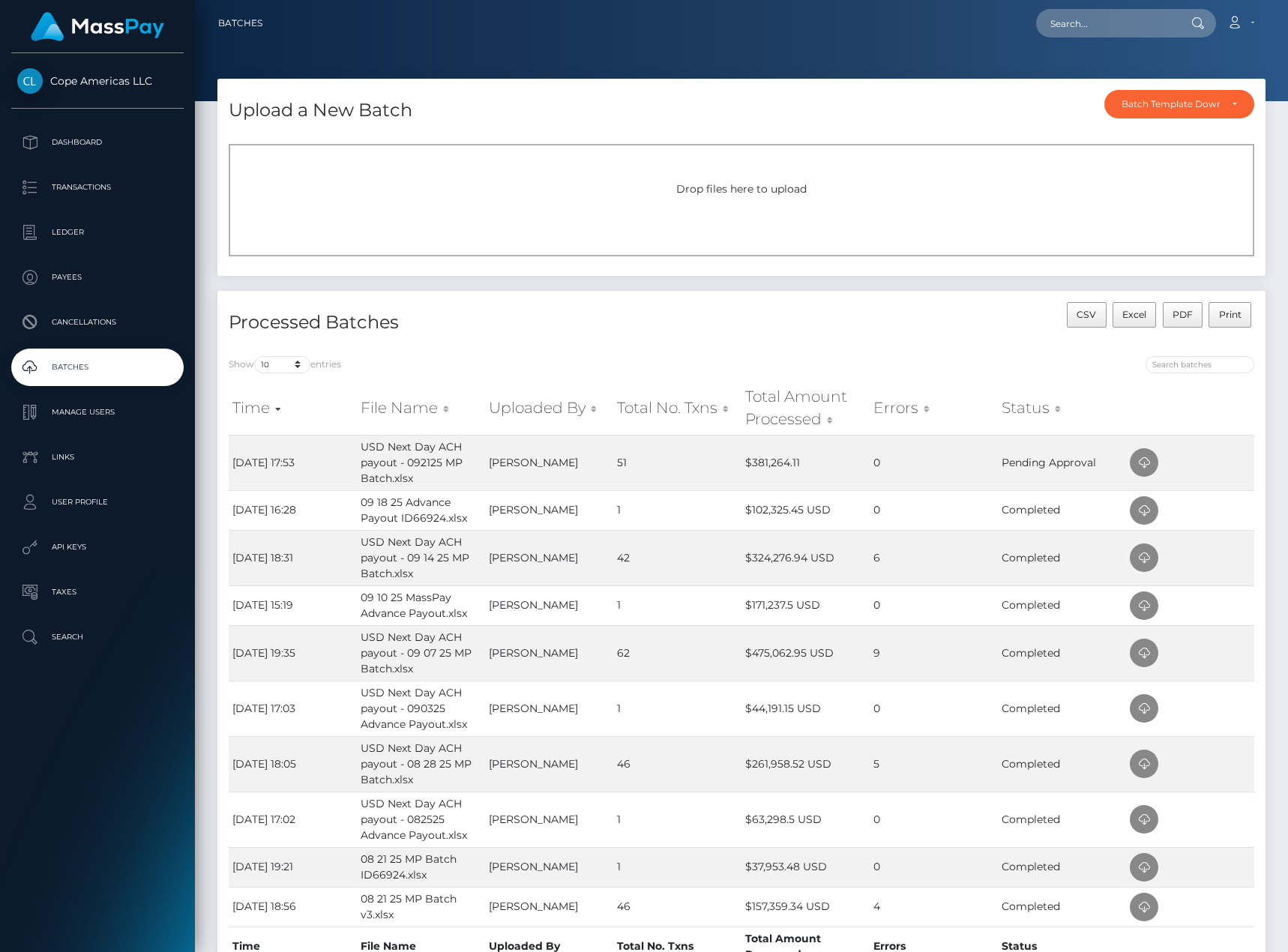
click at [751, 320] on div "CSV Excel PDF Print" at bounding box center [1003, 324] width 524 height 43
click at [107, 129] on link "Dashboard" at bounding box center [98, 143] width 173 height 38
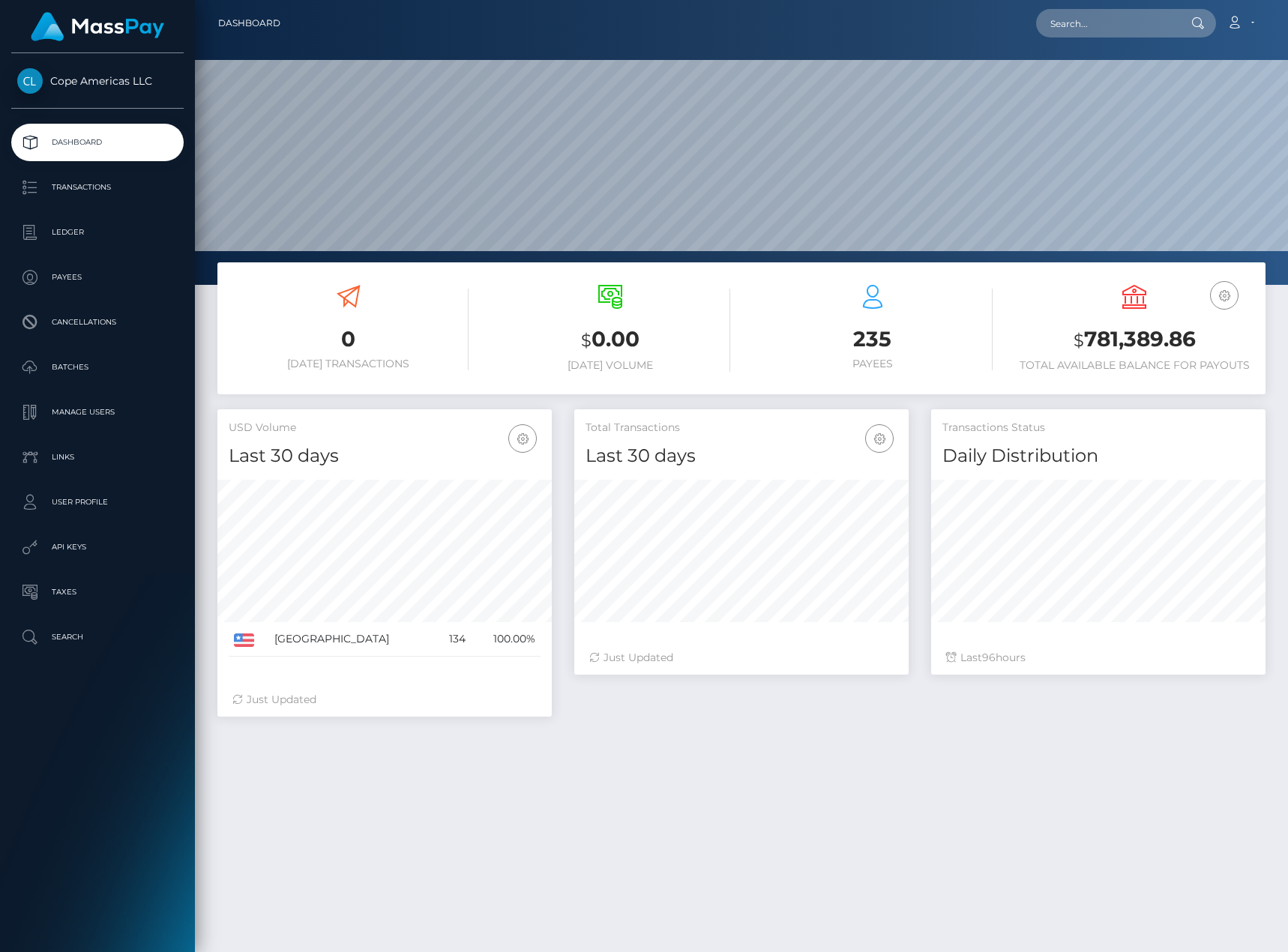
scroll to position [266, 334]
click at [57, 182] on p "Transactions" at bounding box center [97, 187] width 160 height 22
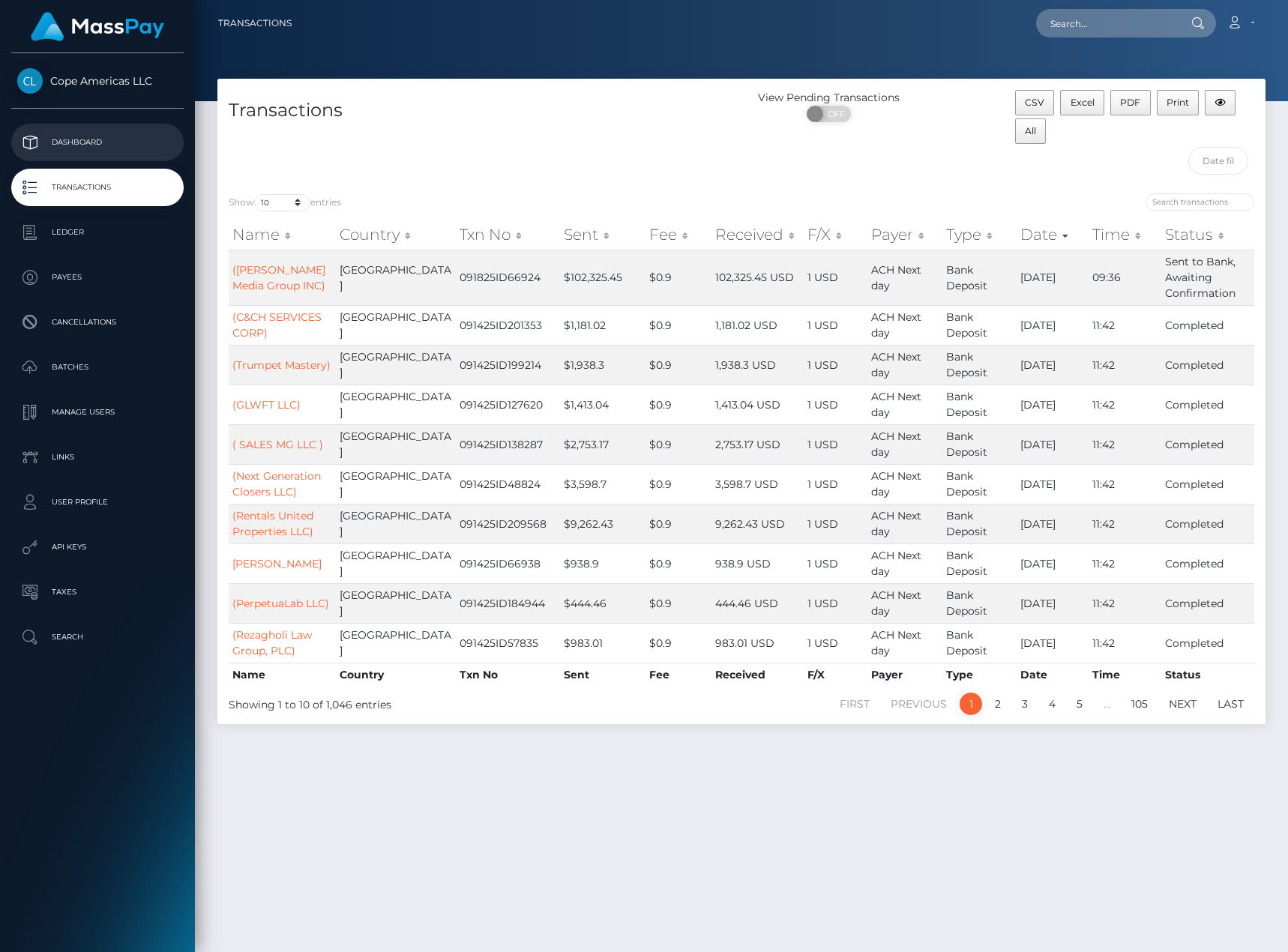
click at [121, 145] on p "Dashboard" at bounding box center [97, 142] width 160 height 22
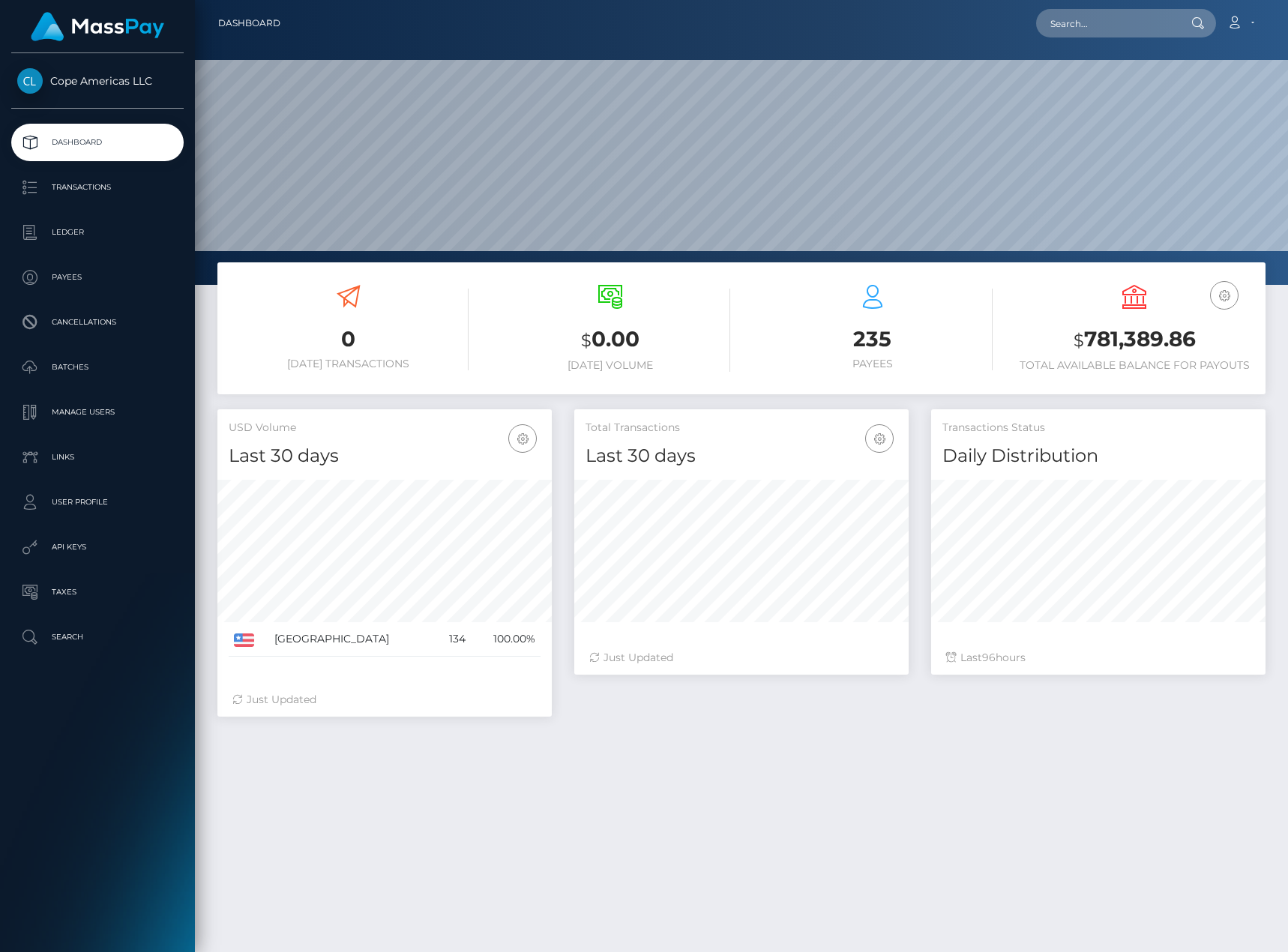
scroll to position [266, 334]
click at [74, 236] on p "Ledger" at bounding box center [97, 232] width 160 height 22
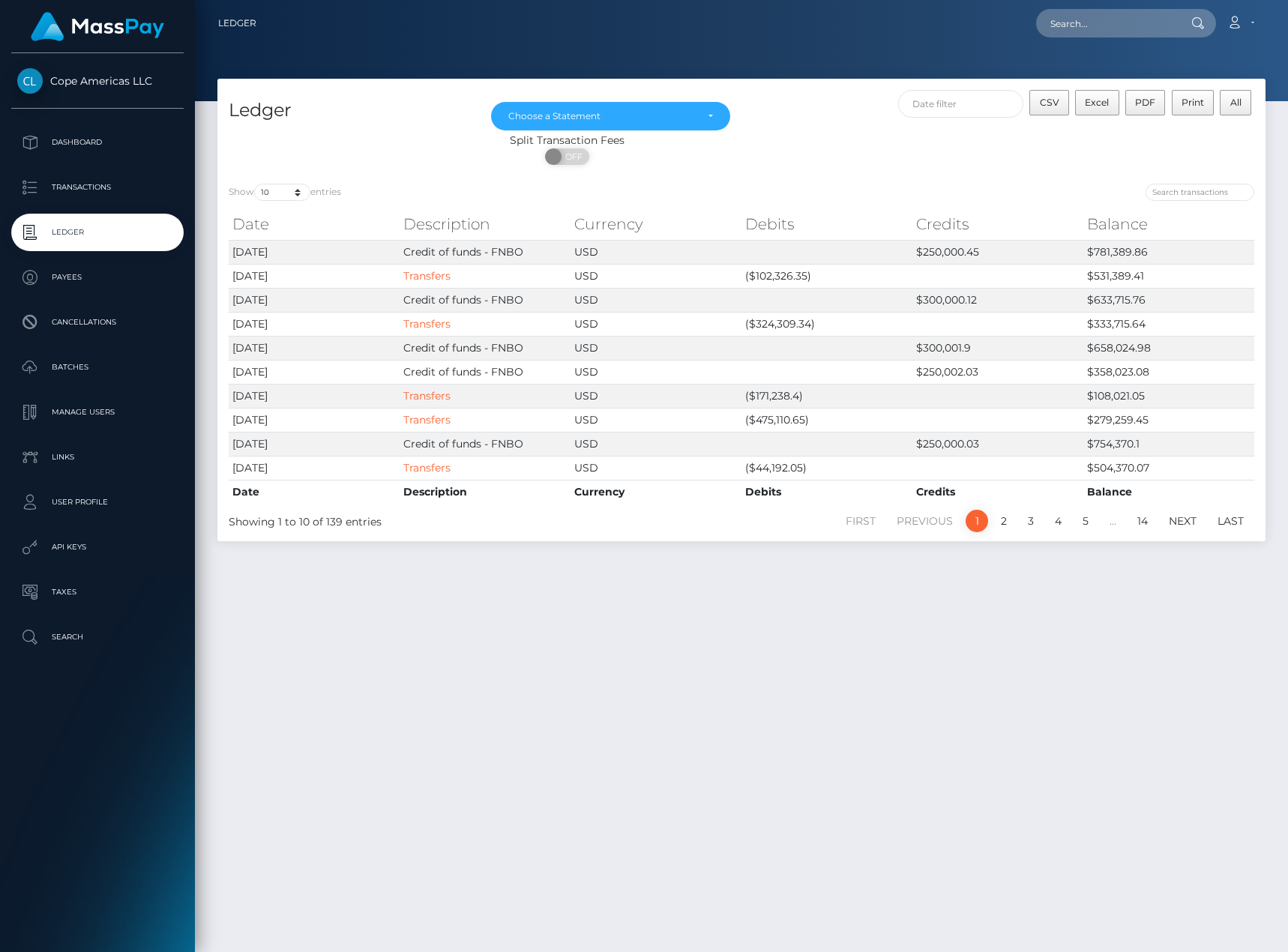
drag, startPoint x: 652, startPoint y: 744, endPoint x: 617, endPoint y: 682, distance: 71.2
click at [652, 745] on div "Ledger [DATE] [DATE] [DATE] [DATE] [DATE] [DATE] [DATE] [DATE] [DATE] [DATE] Ch…" at bounding box center [742, 509] width 1093 height 860
click at [53, 138] on p "Dashboard" at bounding box center [97, 142] width 160 height 22
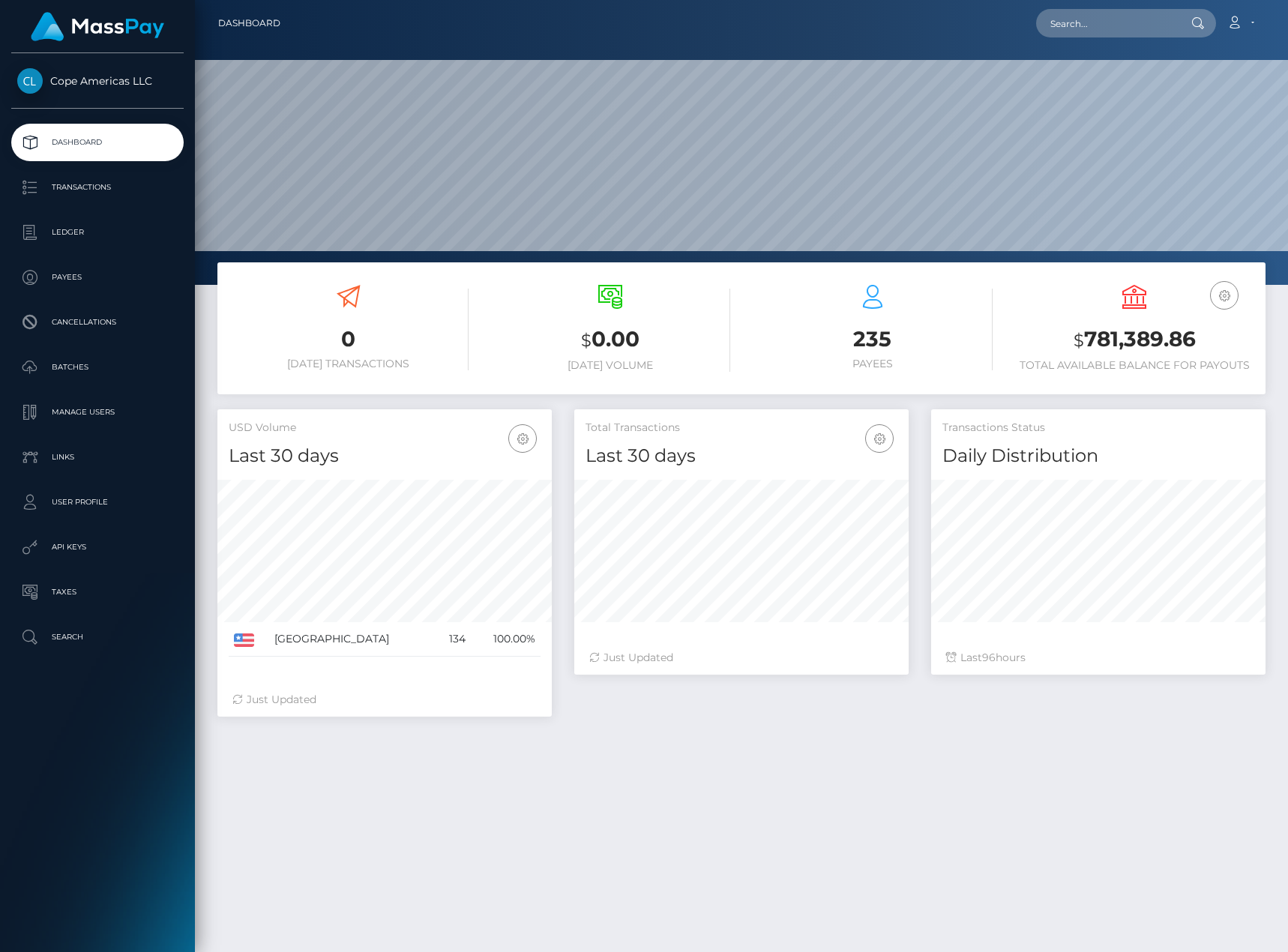
scroll to position [266, 334]
click at [525, 780] on div "0 Today Transactions $ 0.00 Today Volume 235 $ 96" at bounding box center [742, 692] width 1093 height 860
click at [140, 133] on p "Dashboard" at bounding box center [97, 142] width 160 height 22
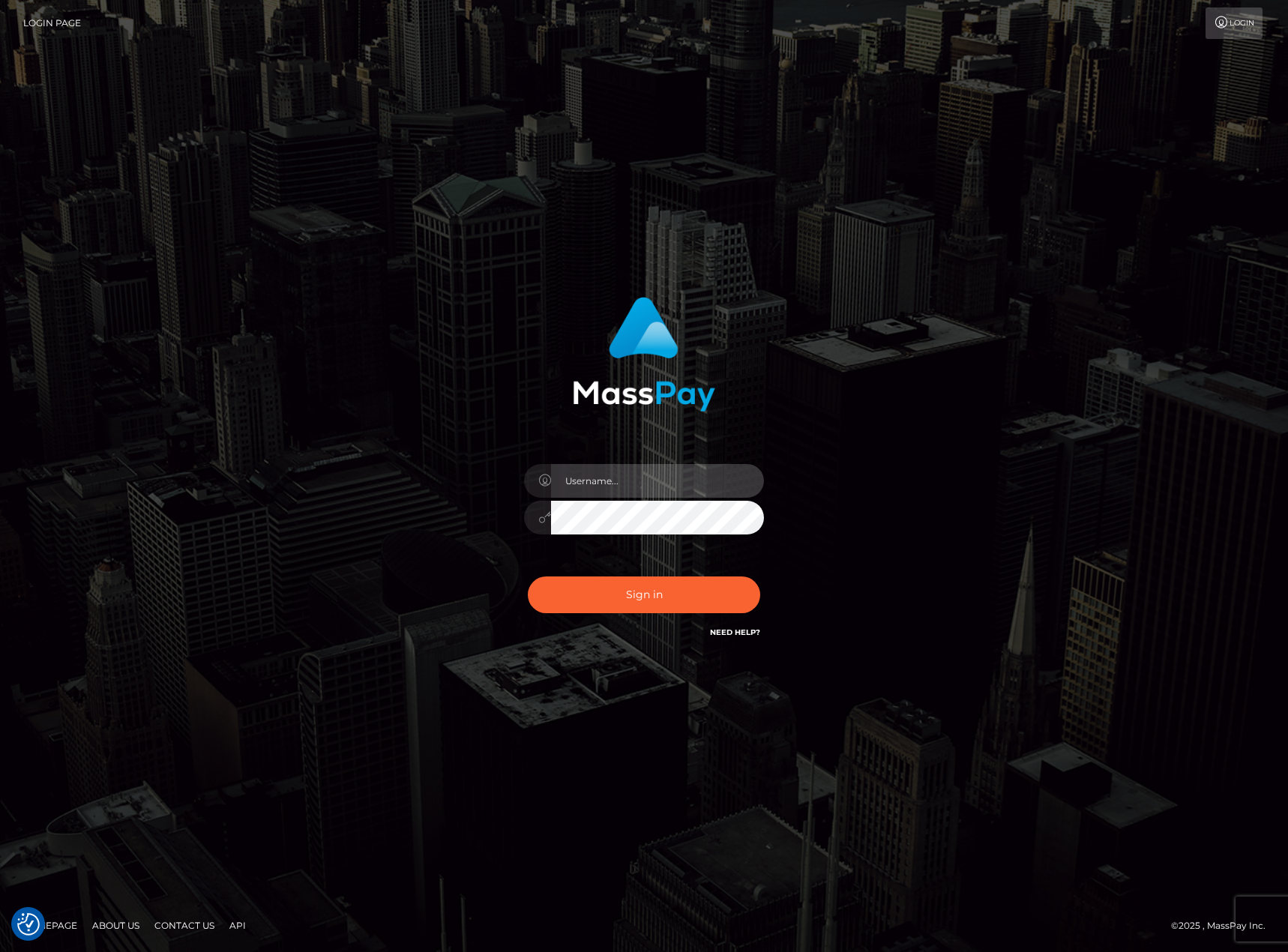
type input "karl.cope"
